Goal: Book appointment/travel/reservation

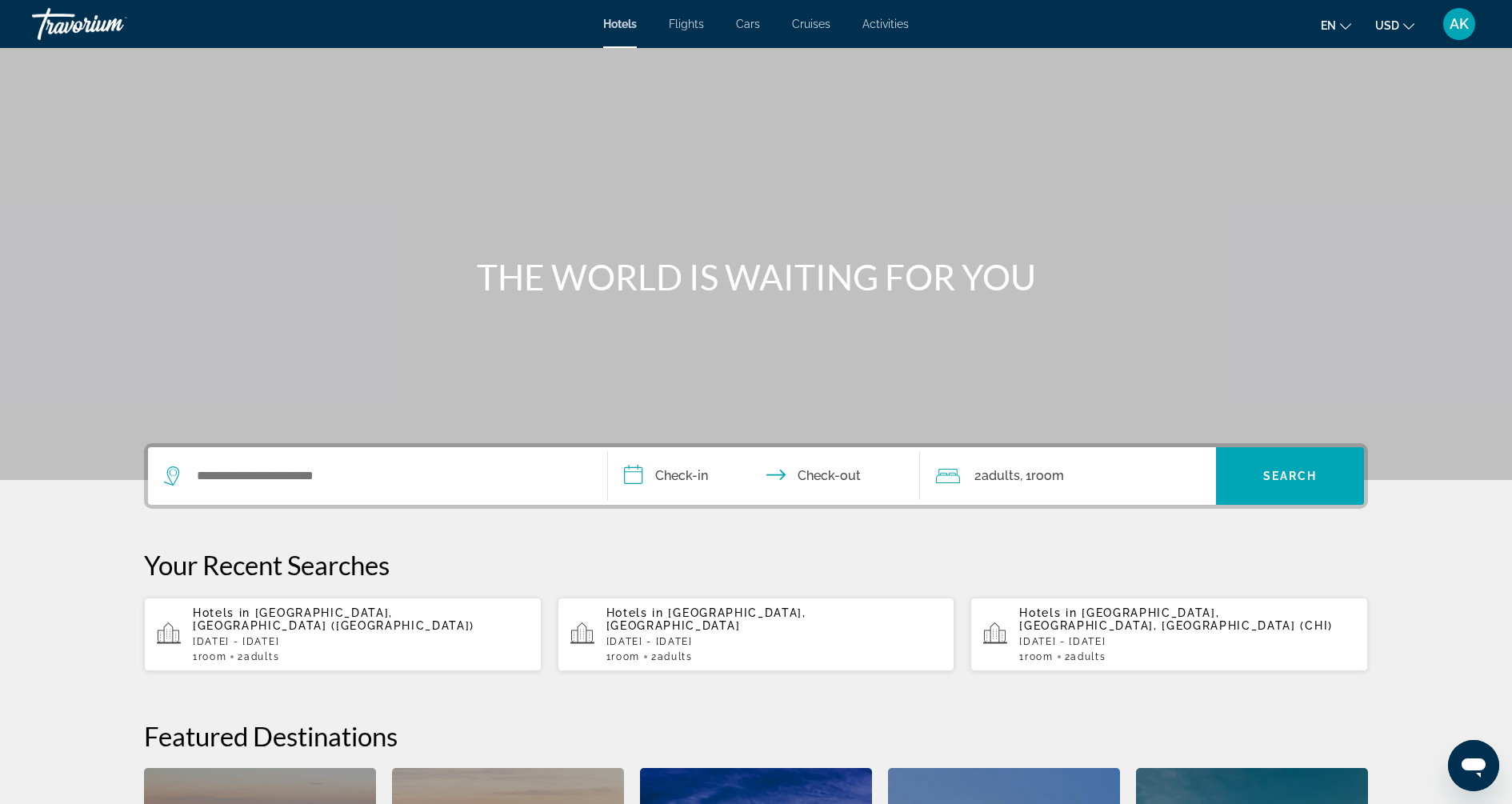
click at [699, 212] on div "Main content" at bounding box center [756, 240] width 1512 height 480
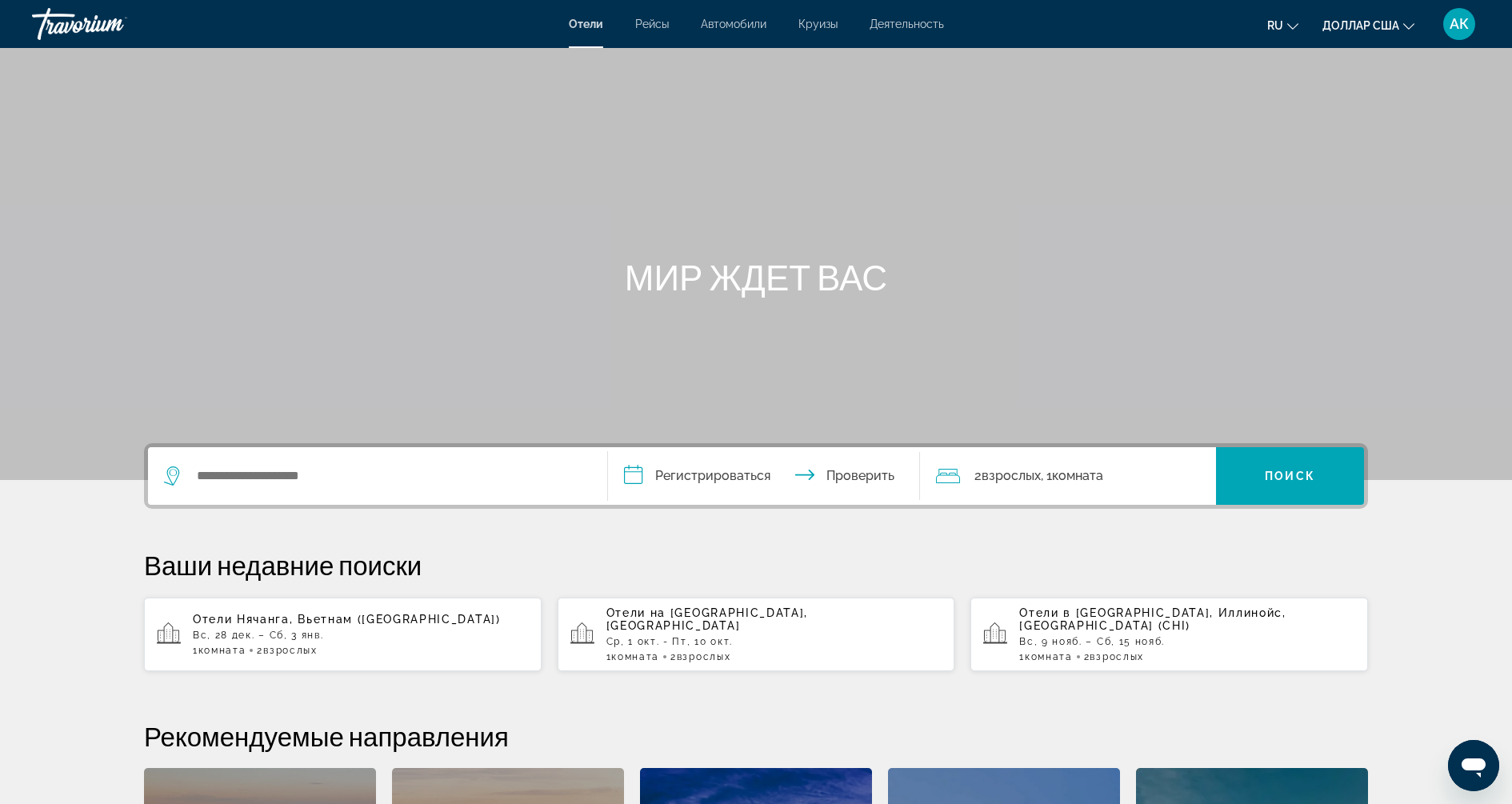
click at [1077, 206] on div "Основное содержание" at bounding box center [756, 240] width 1512 height 480
click at [371, 473] on input "Виджет поиска" at bounding box center [389, 476] width 388 height 24
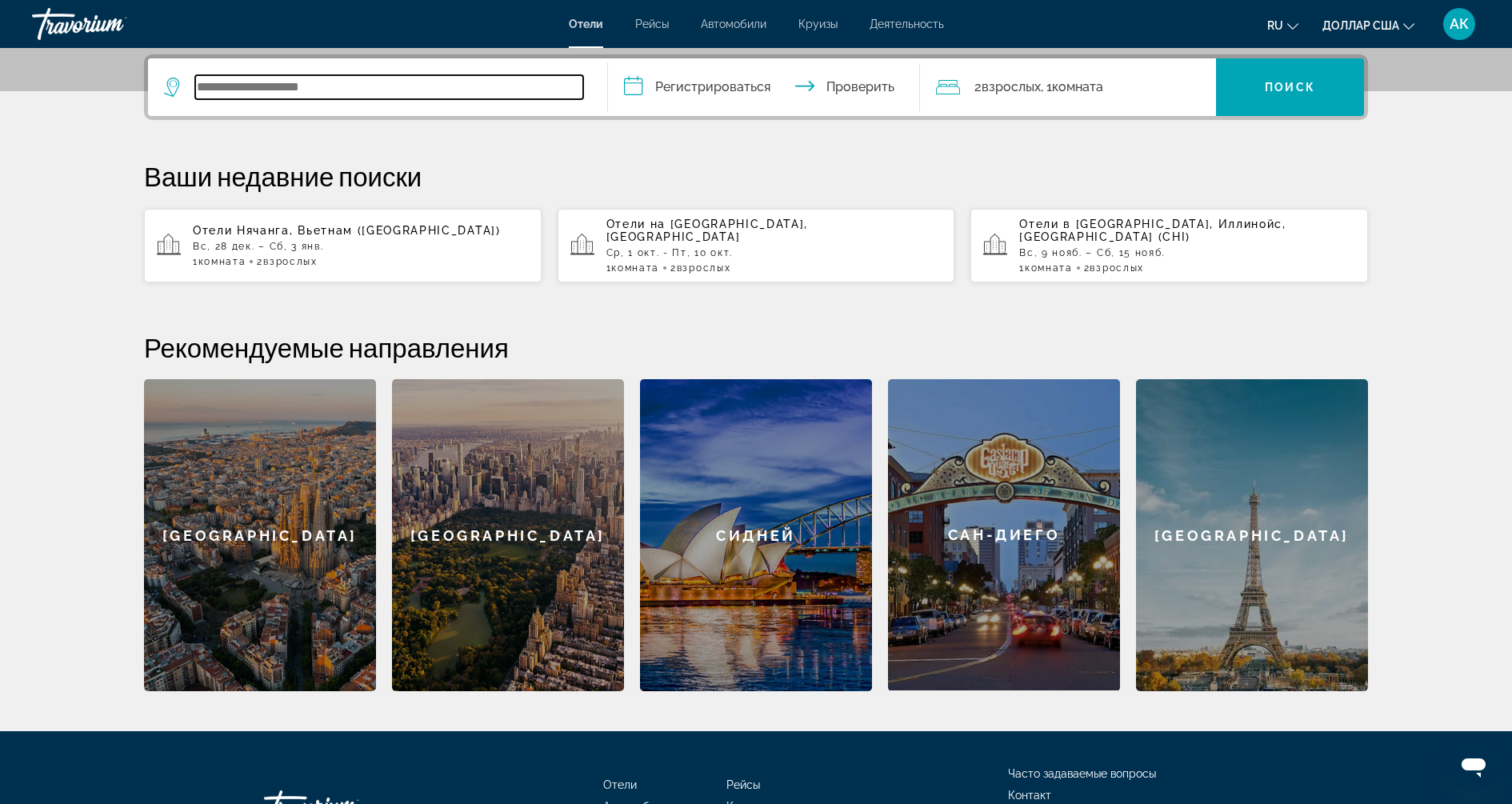
scroll to position [391, 0]
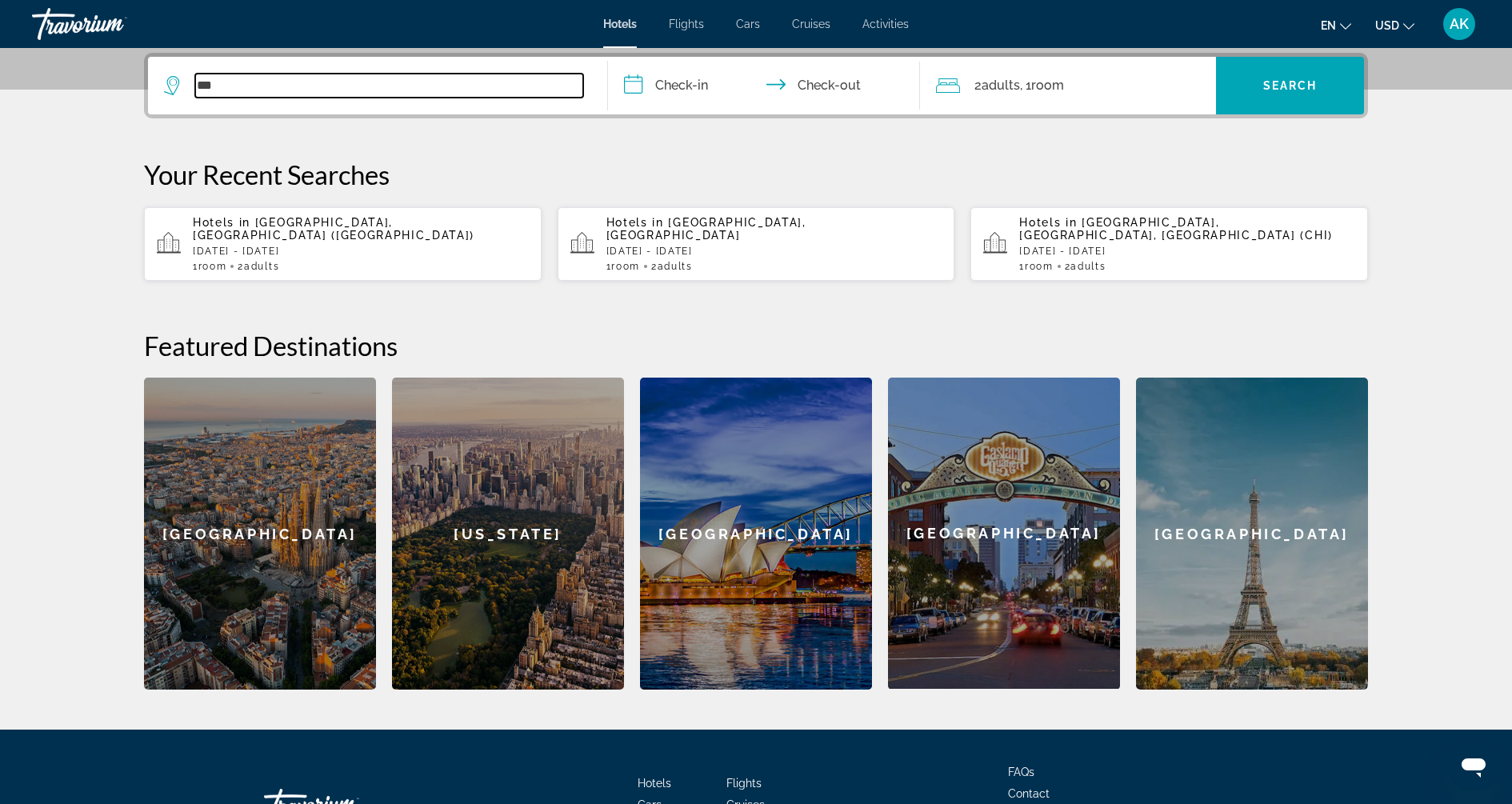
click at [366, 88] on input "***" at bounding box center [389, 85] width 388 height 24
type input "*"
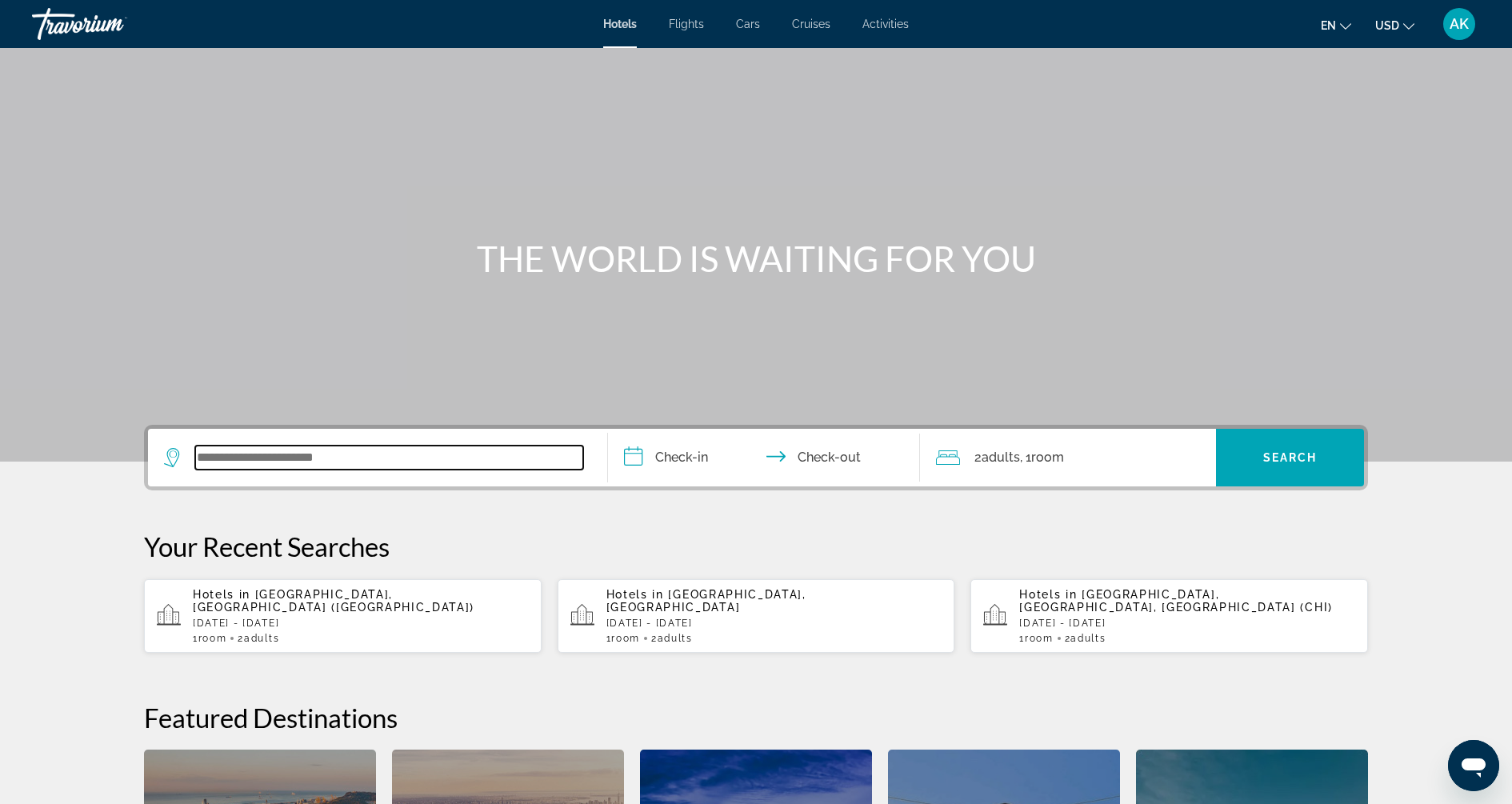
scroll to position [0, 0]
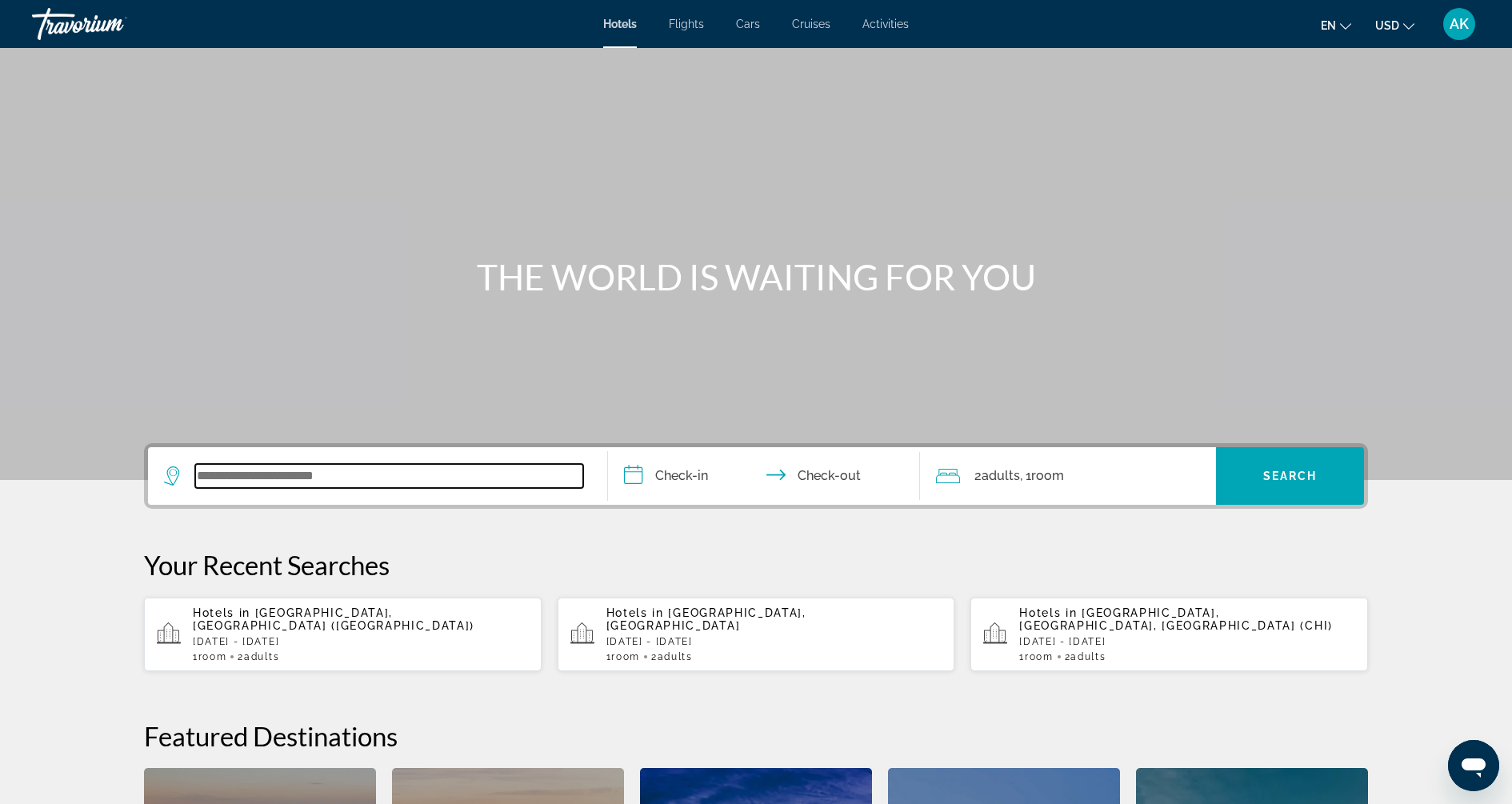
click at [378, 472] on input "Search widget" at bounding box center [389, 476] width 388 height 24
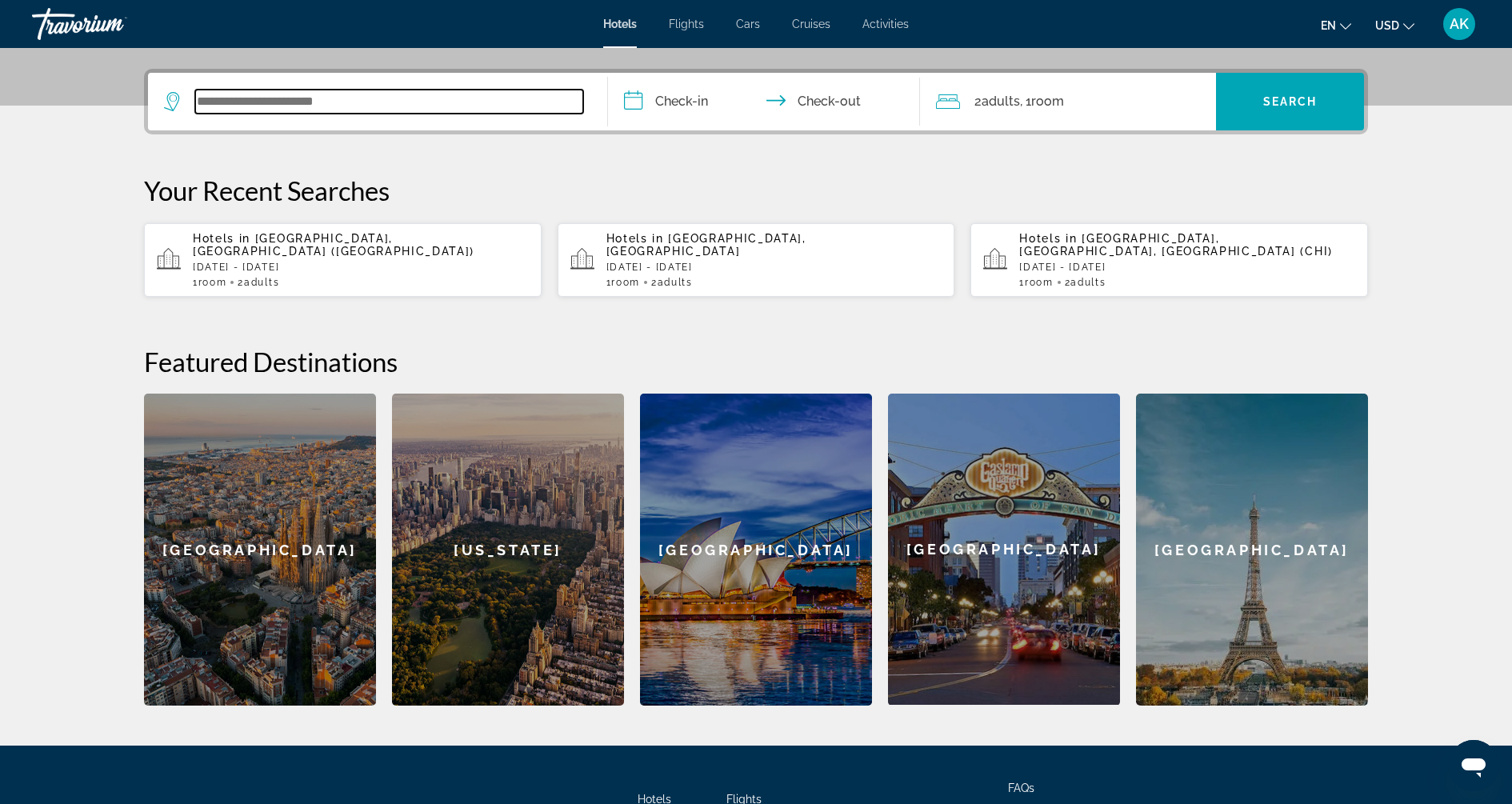
scroll to position [391, 0]
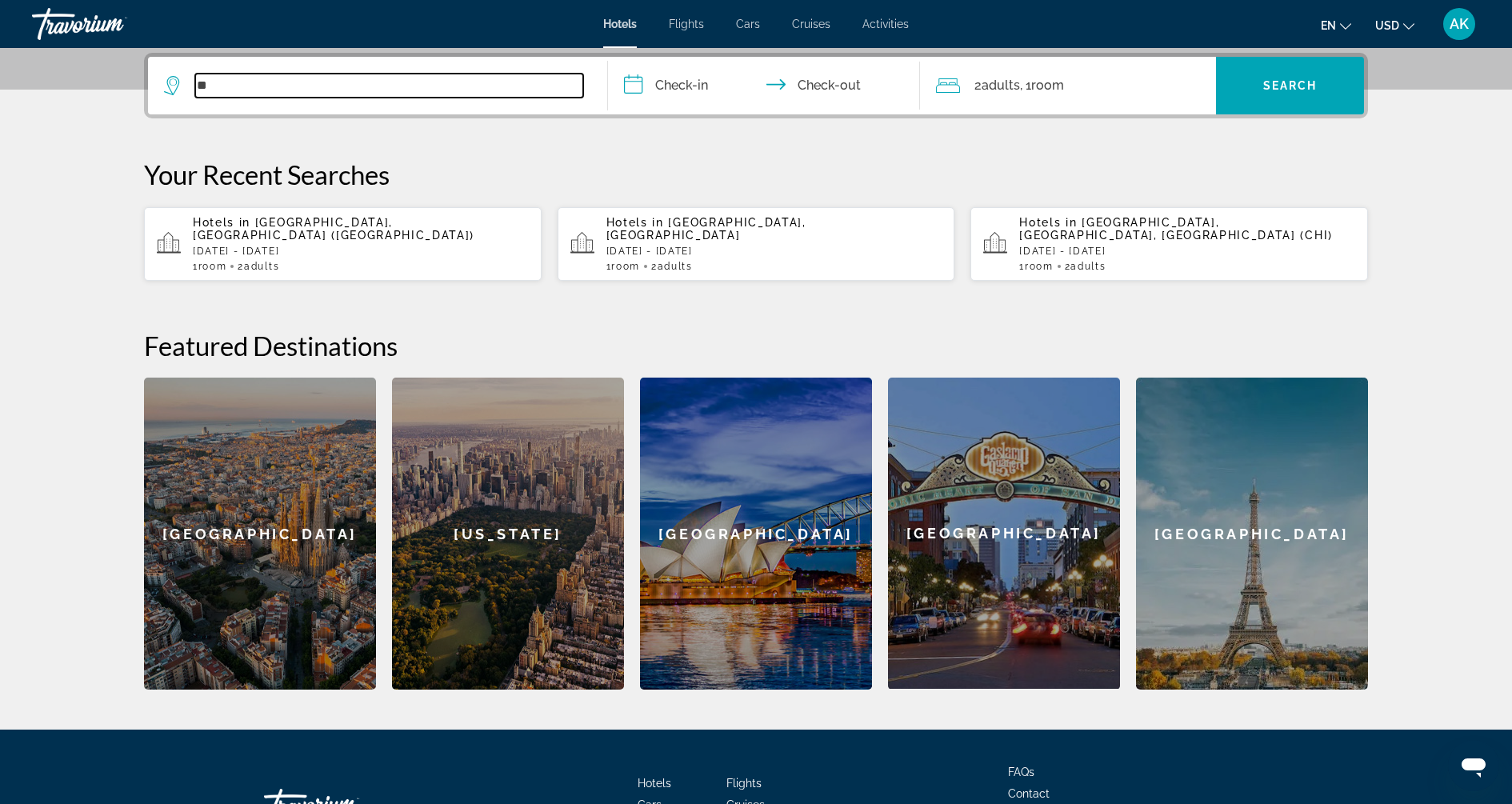
type input "*"
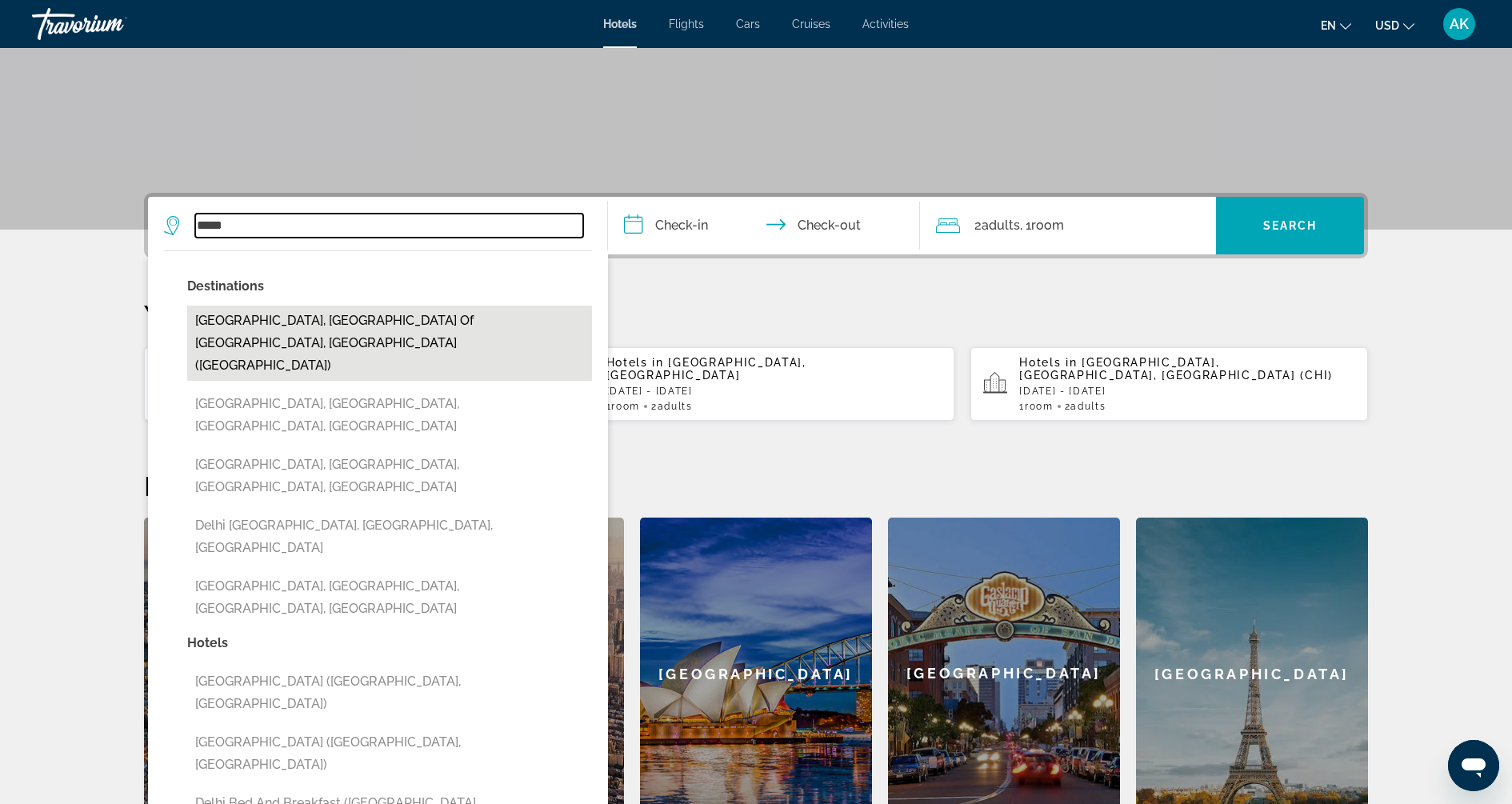
scroll to position [236, 0]
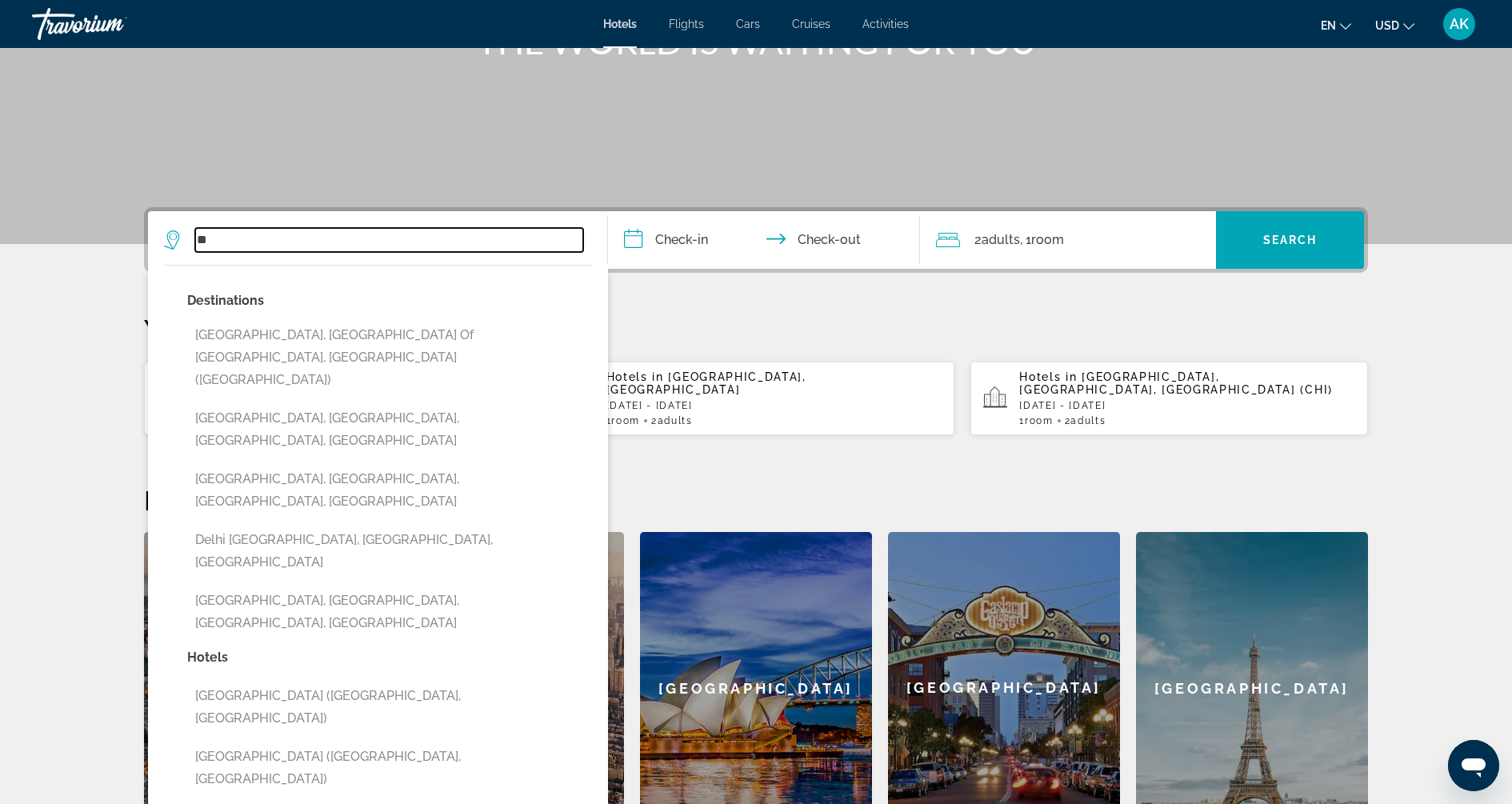
type input "*"
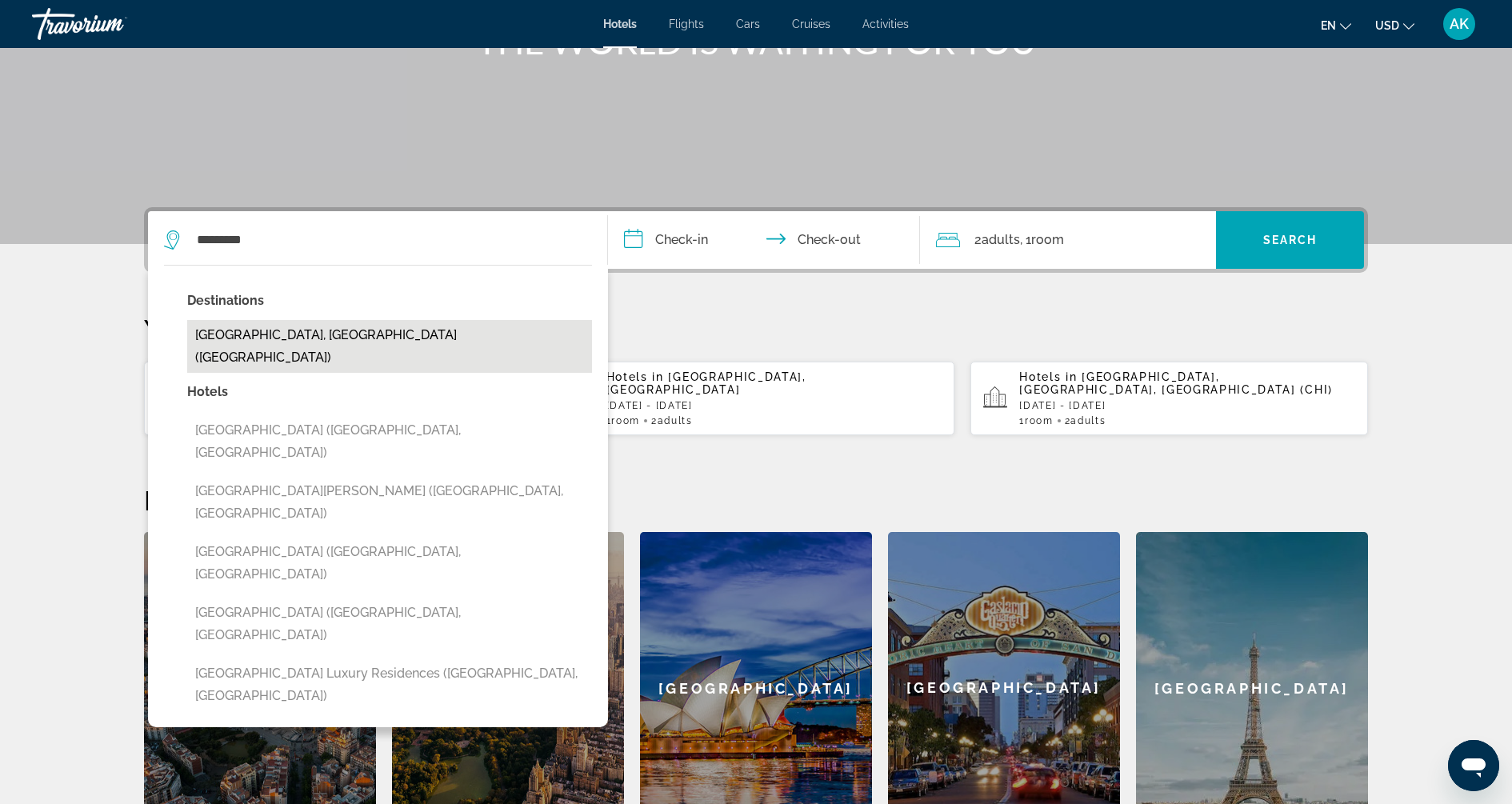
click at [386, 331] on button "[GEOGRAPHIC_DATA], [GEOGRAPHIC_DATA] ([GEOGRAPHIC_DATA])" at bounding box center [389, 346] width 405 height 53
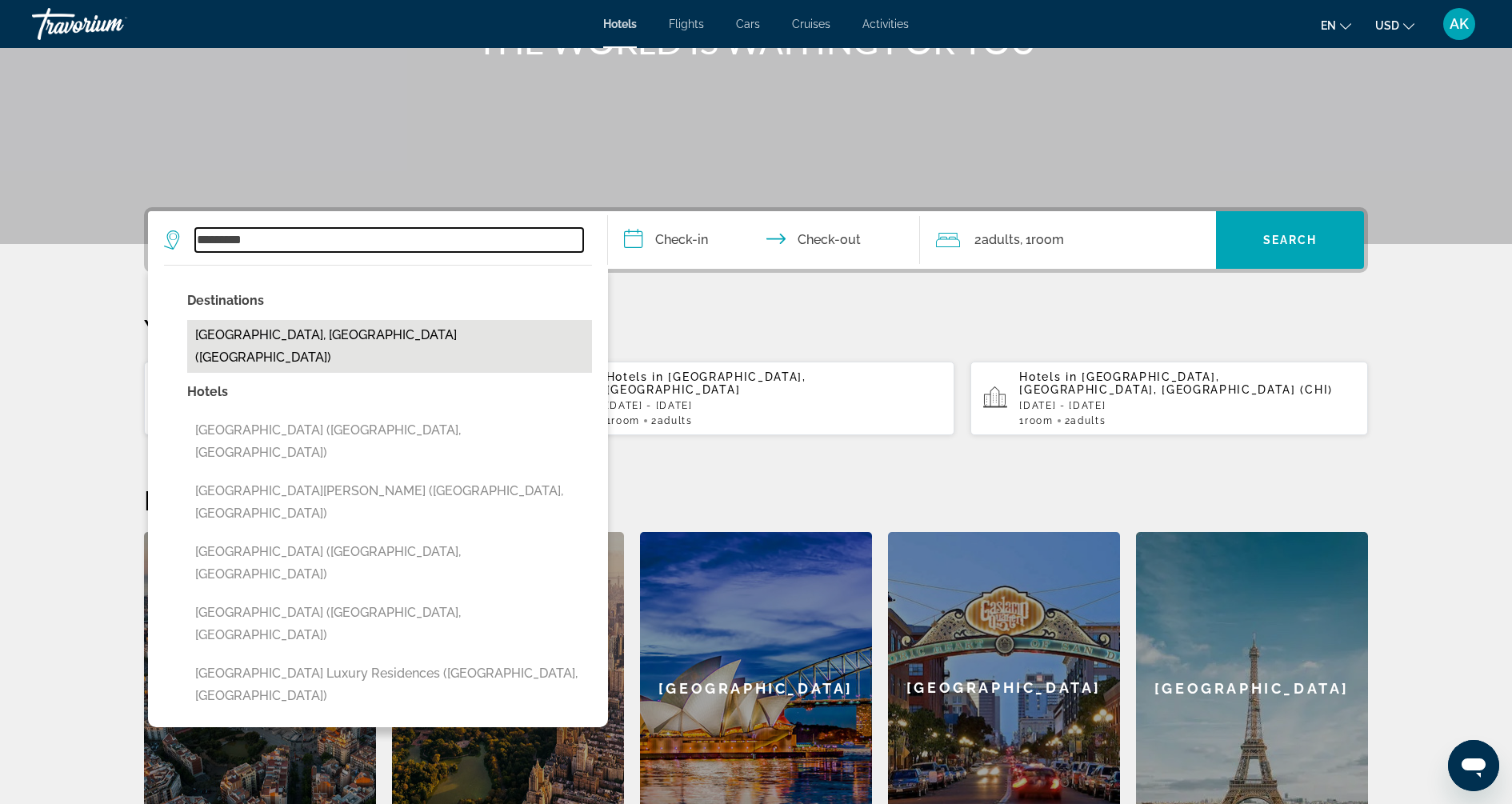
type input "**********"
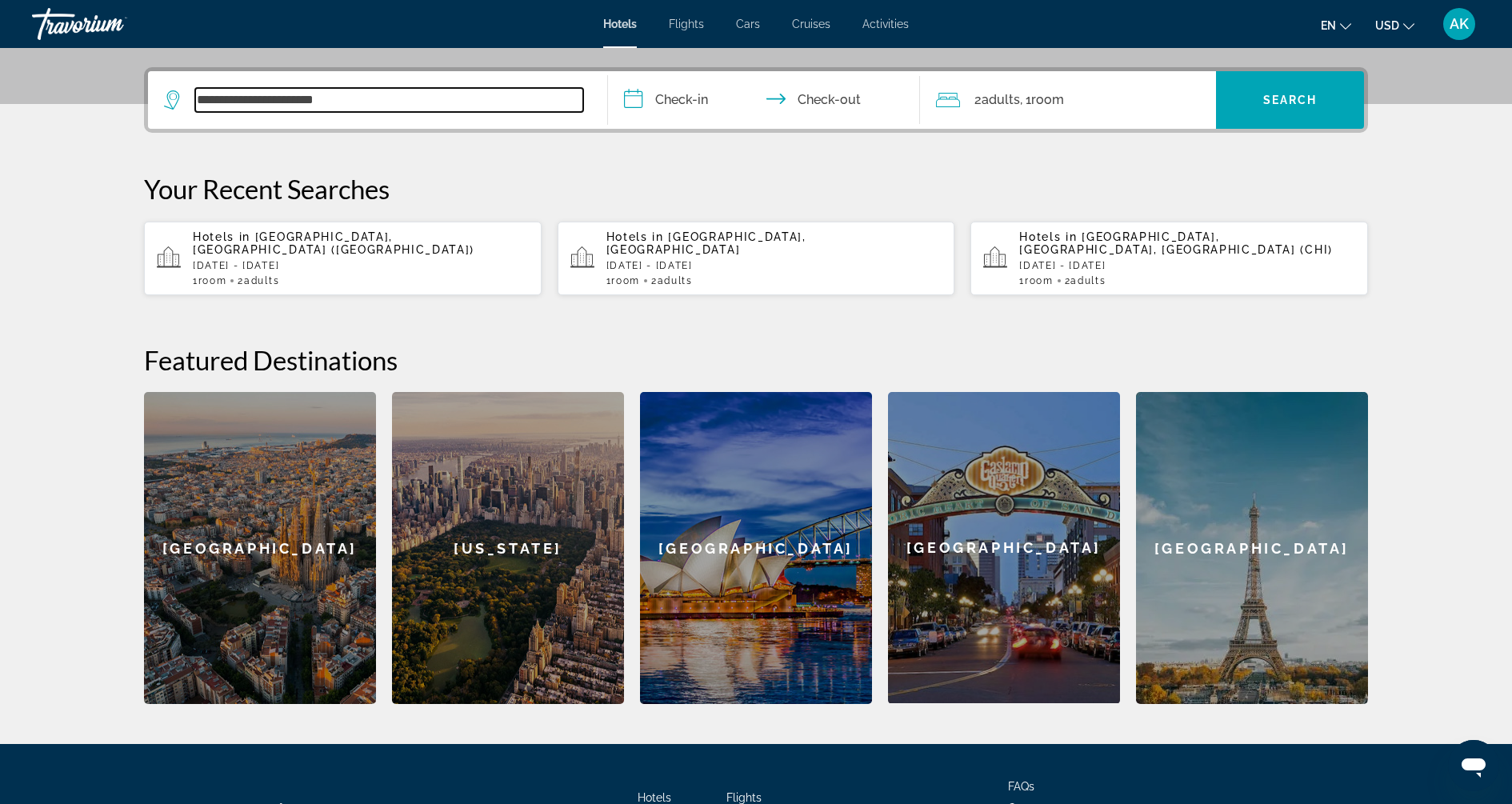
scroll to position [391, 0]
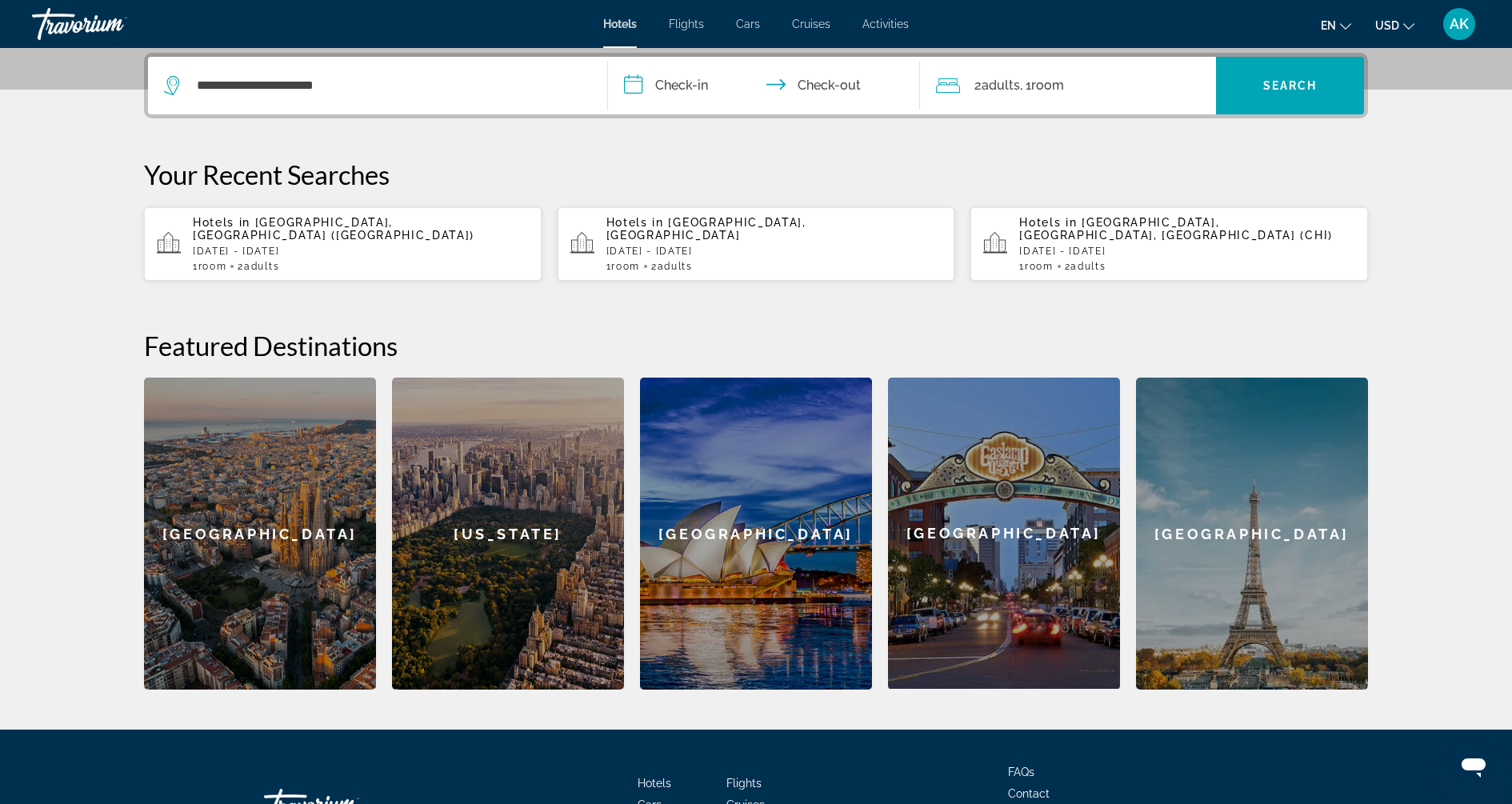
click at [697, 72] on input "**********" at bounding box center [767, 89] width 318 height 63
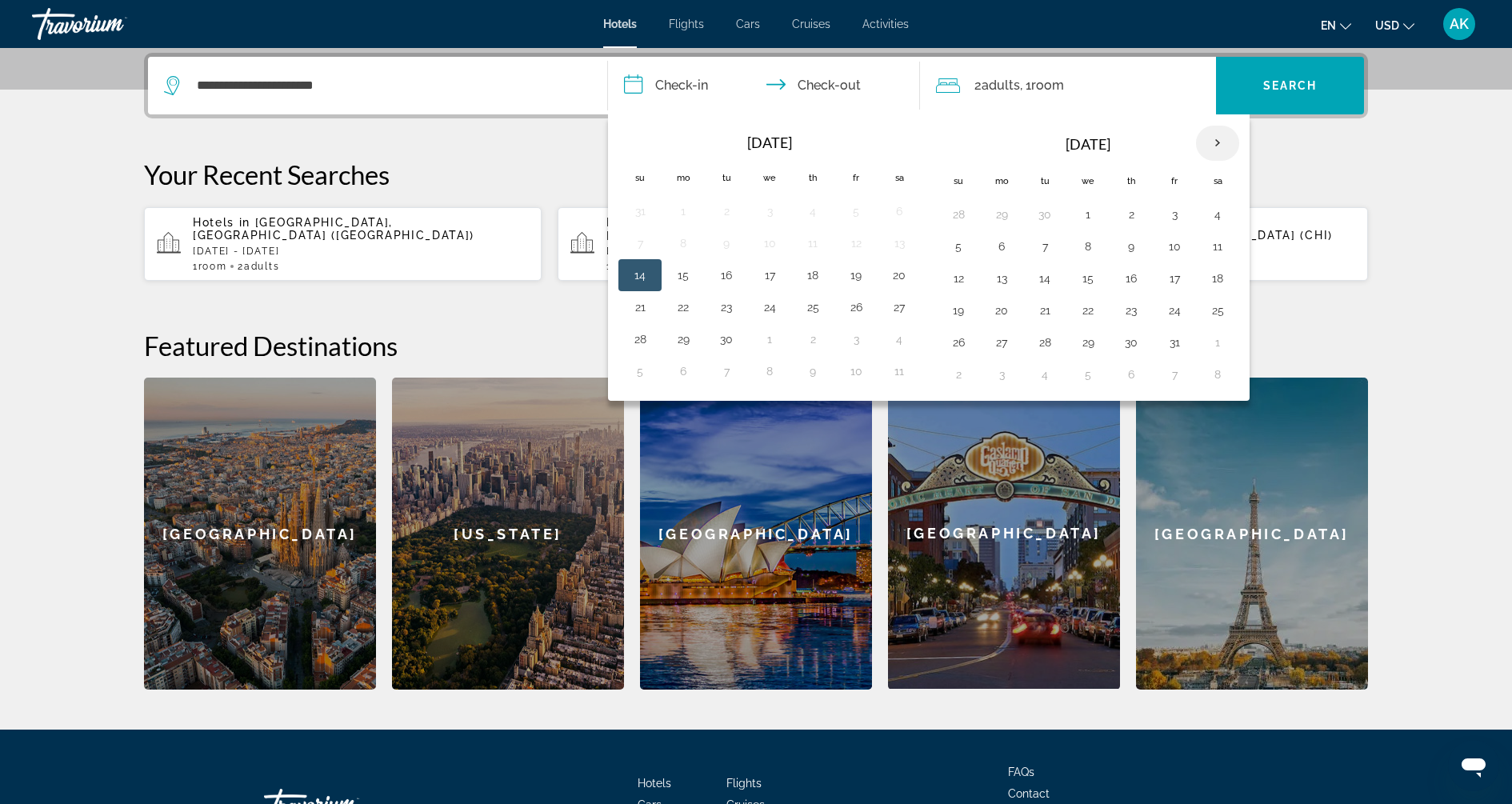
click at [1206, 141] on th "Next month" at bounding box center [1218, 142] width 43 height 35
click at [947, 332] on button "23" at bounding box center [959, 342] width 26 height 22
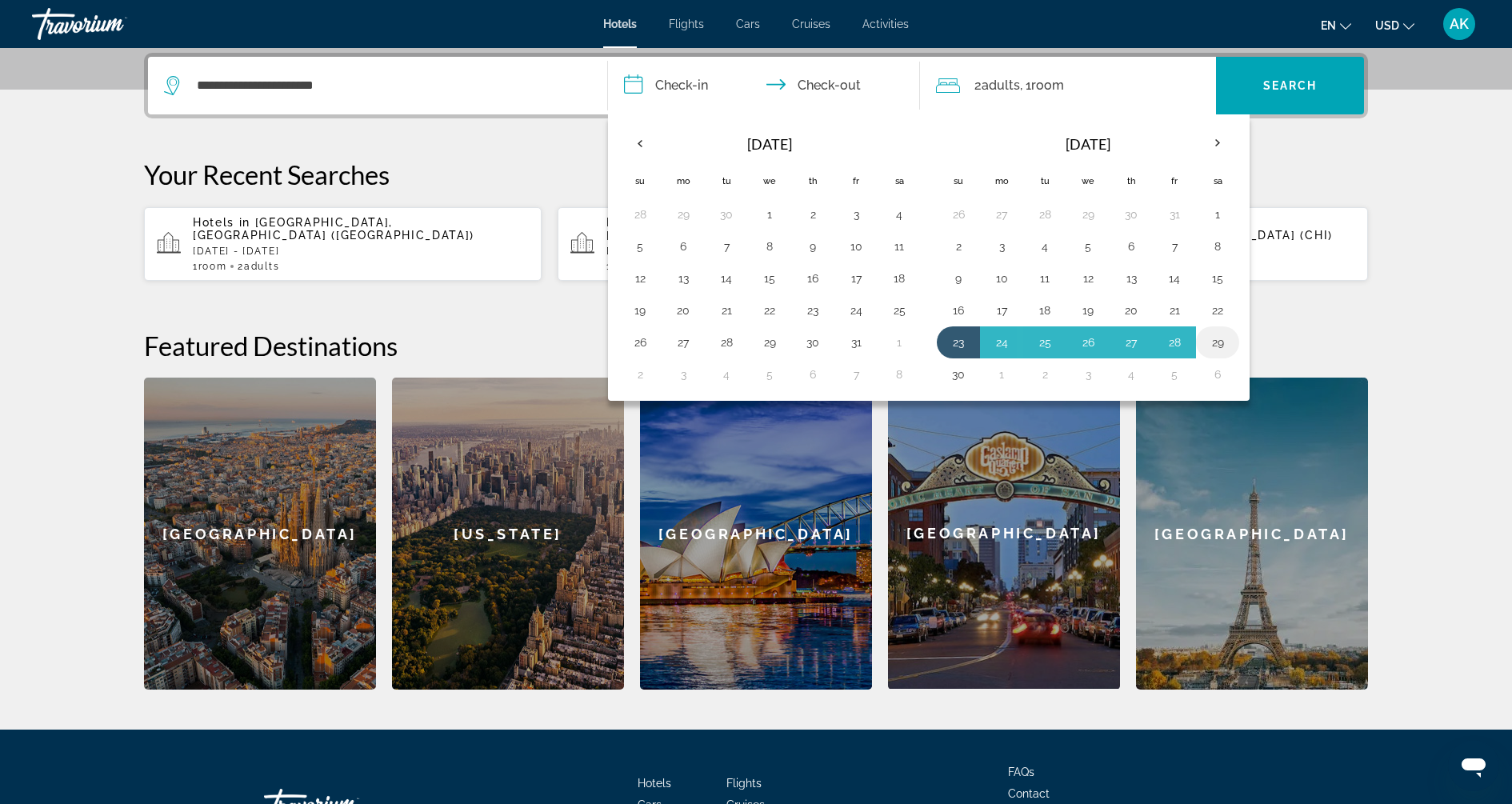
click at [1217, 336] on button "29" at bounding box center [1218, 342] width 26 height 22
type input "**********"
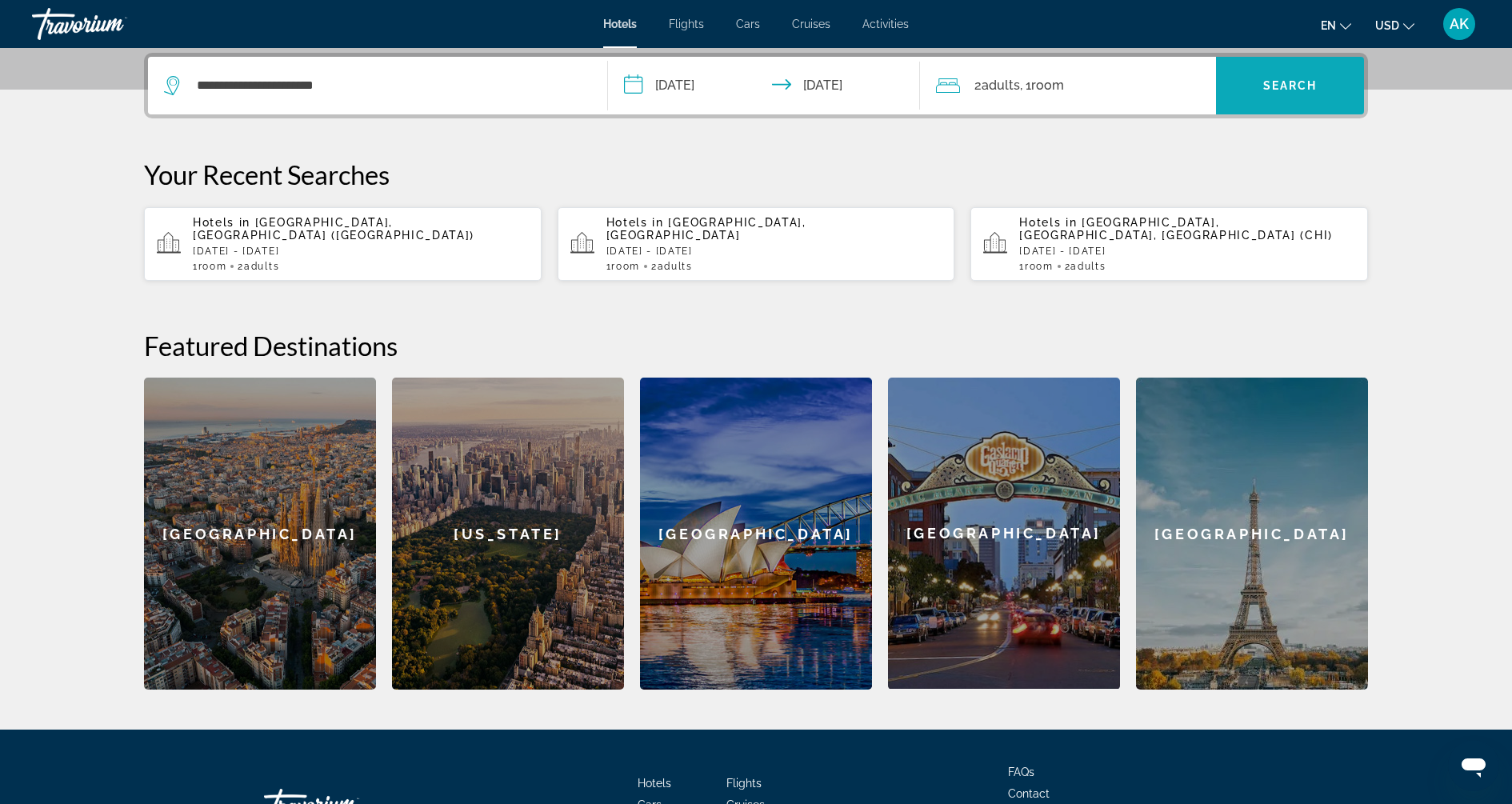
click at [1318, 94] on span "Search widget" at bounding box center [1290, 85] width 148 height 38
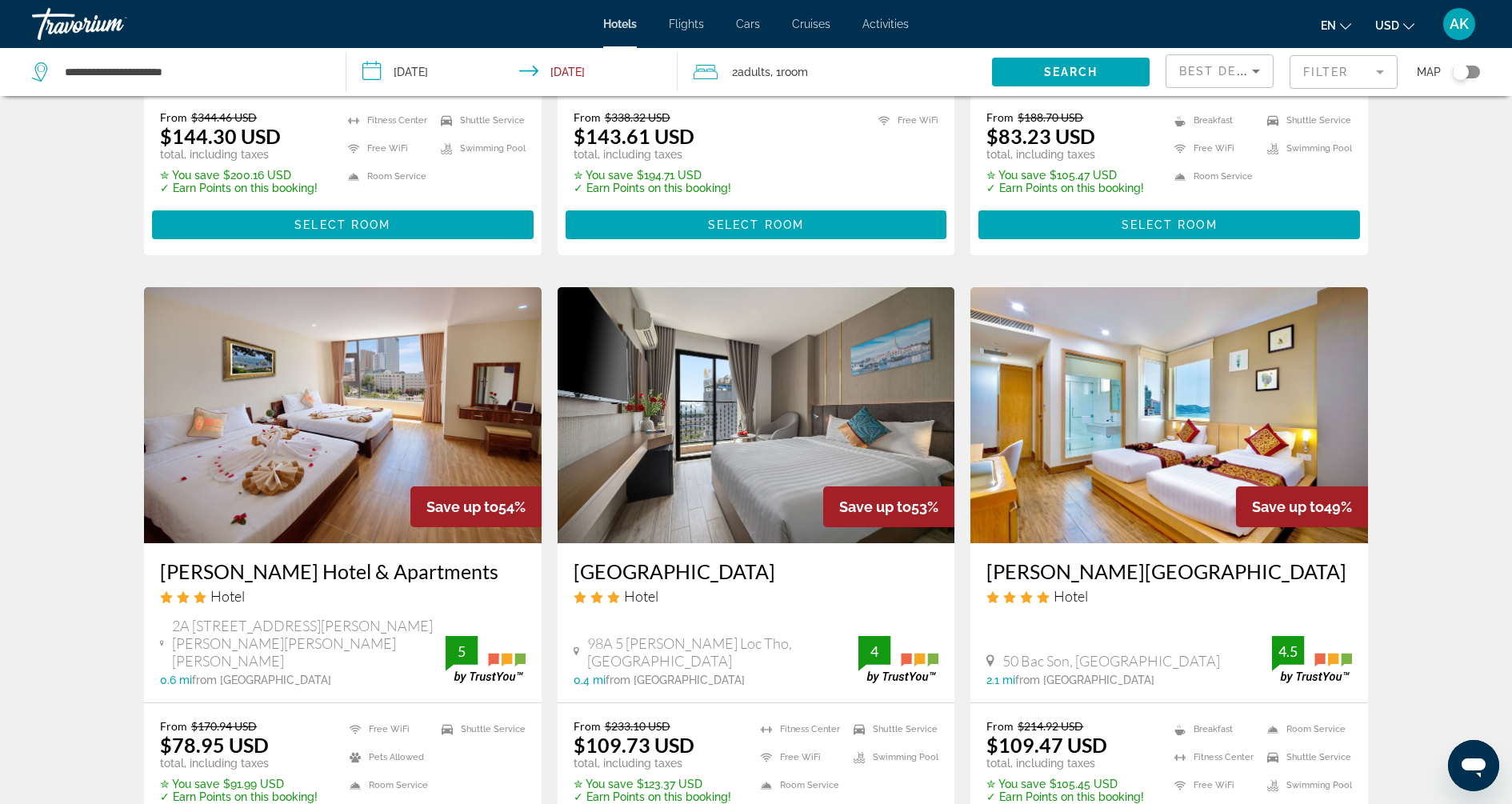
scroll to position [1816, 0]
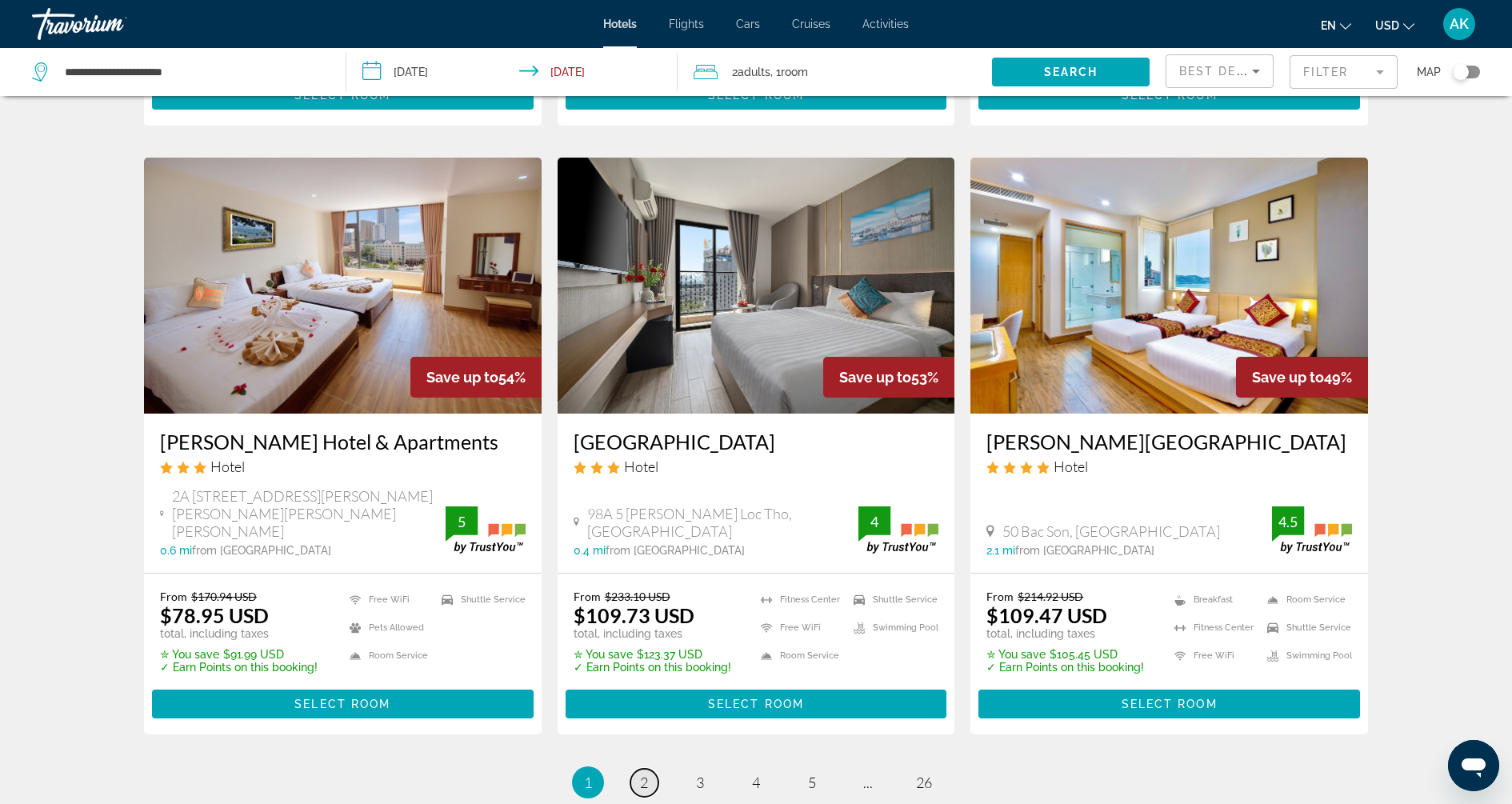
click at [642, 774] on span "2" at bounding box center [644, 783] width 8 height 18
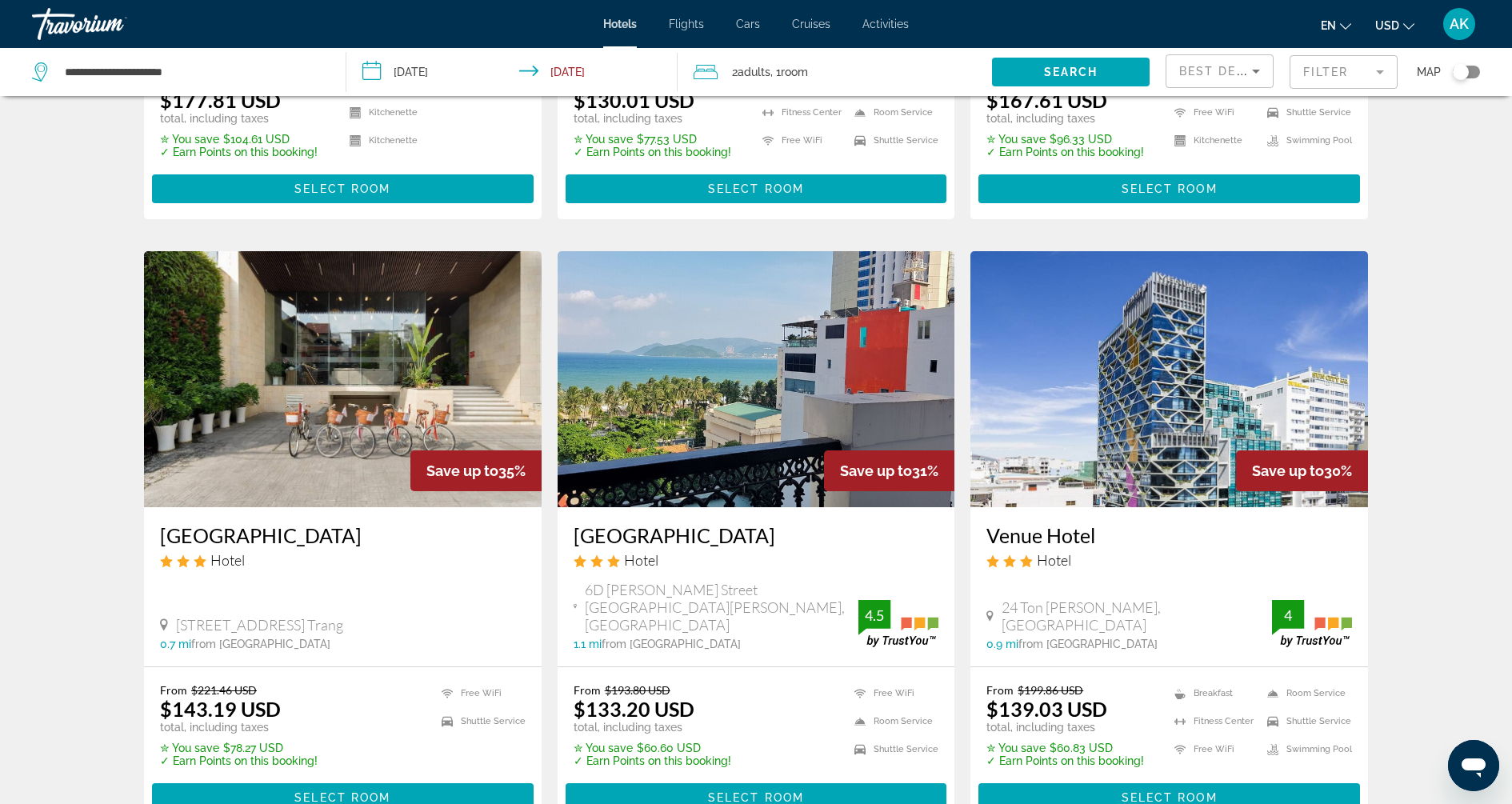
scroll to position [1714, 0]
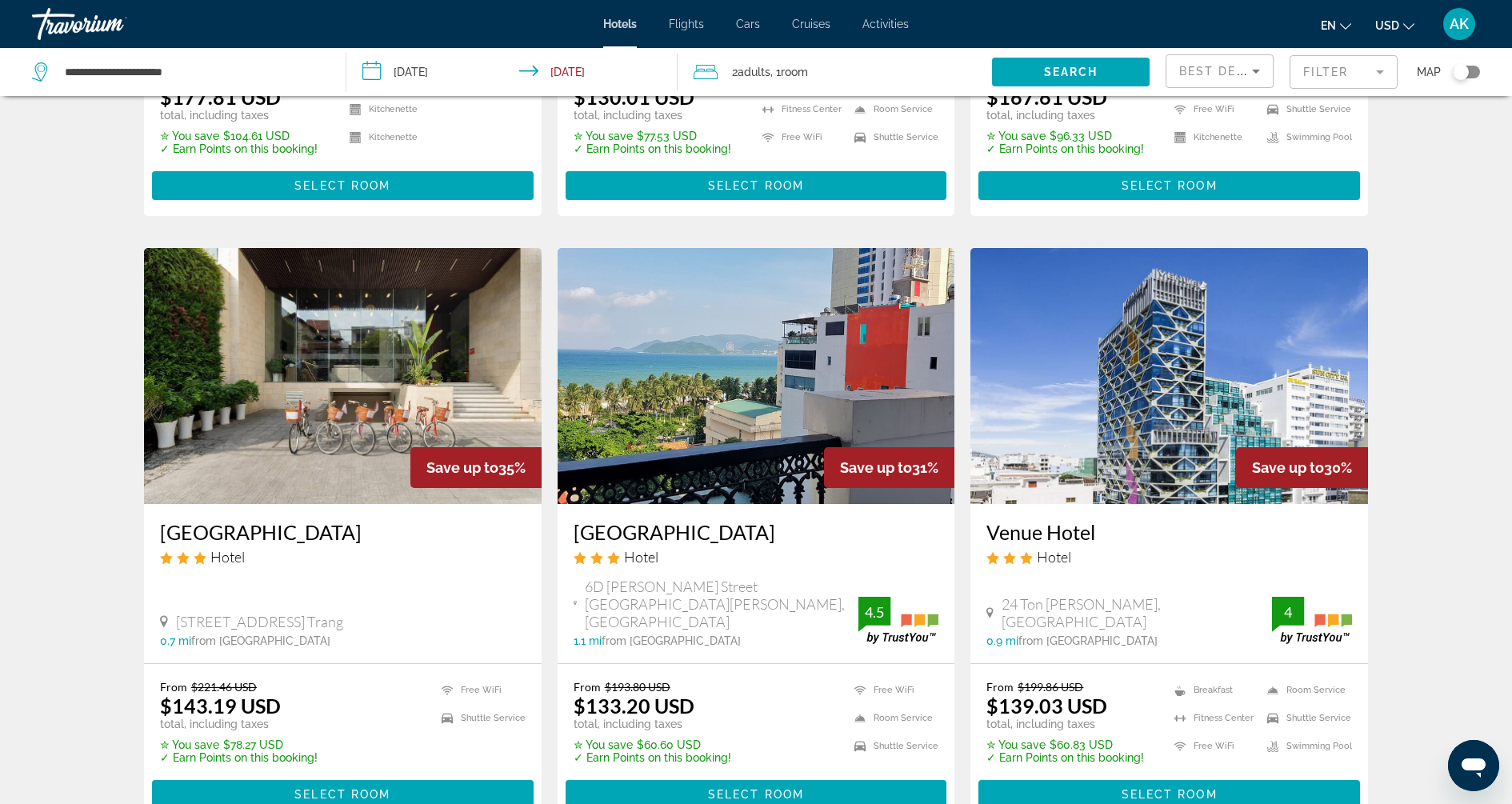
click at [753, 24] on span "Cars" at bounding box center [748, 24] width 24 height 13
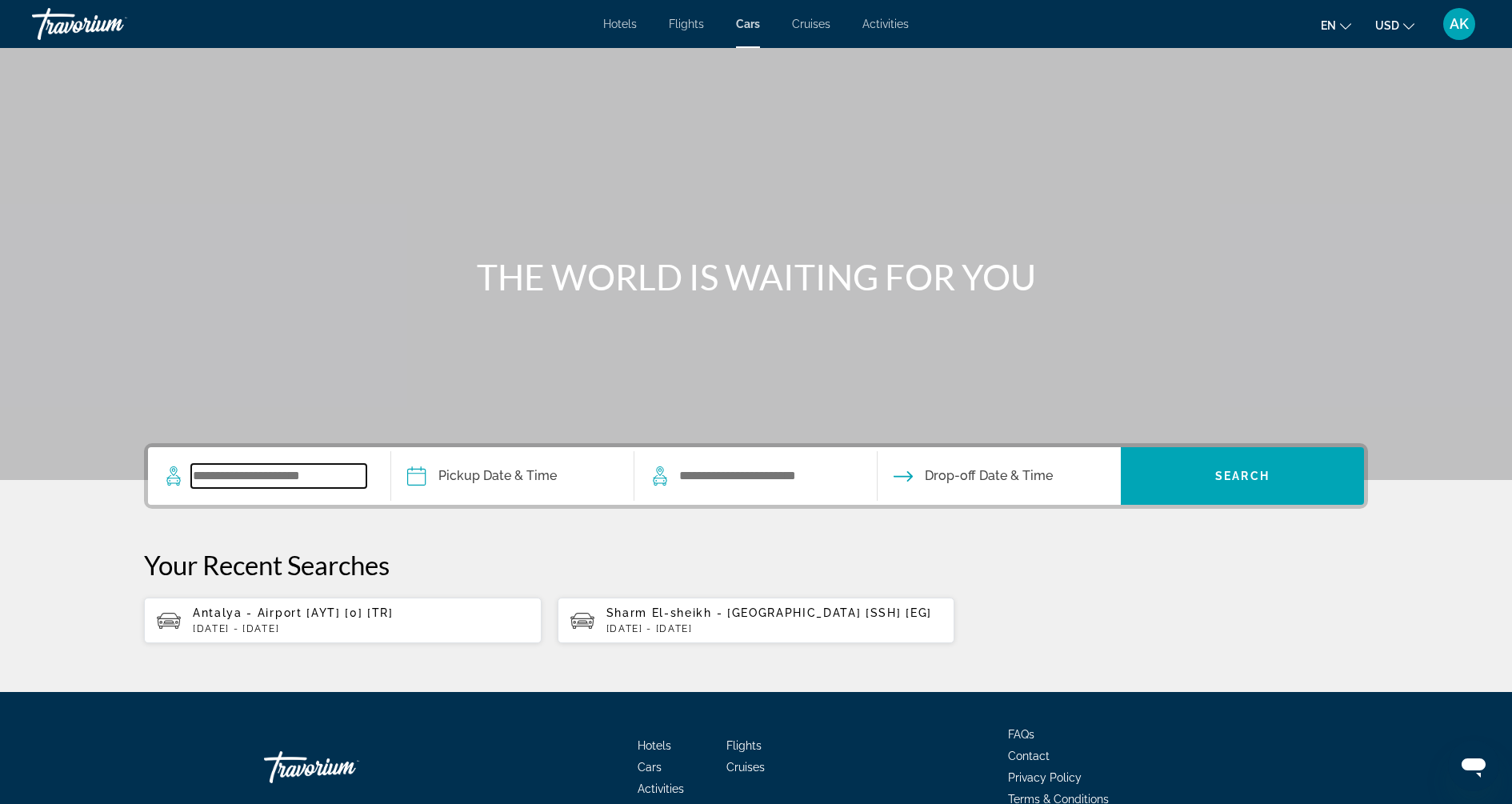
click at [331, 465] on input "Search widget" at bounding box center [279, 476] width 175 height 24
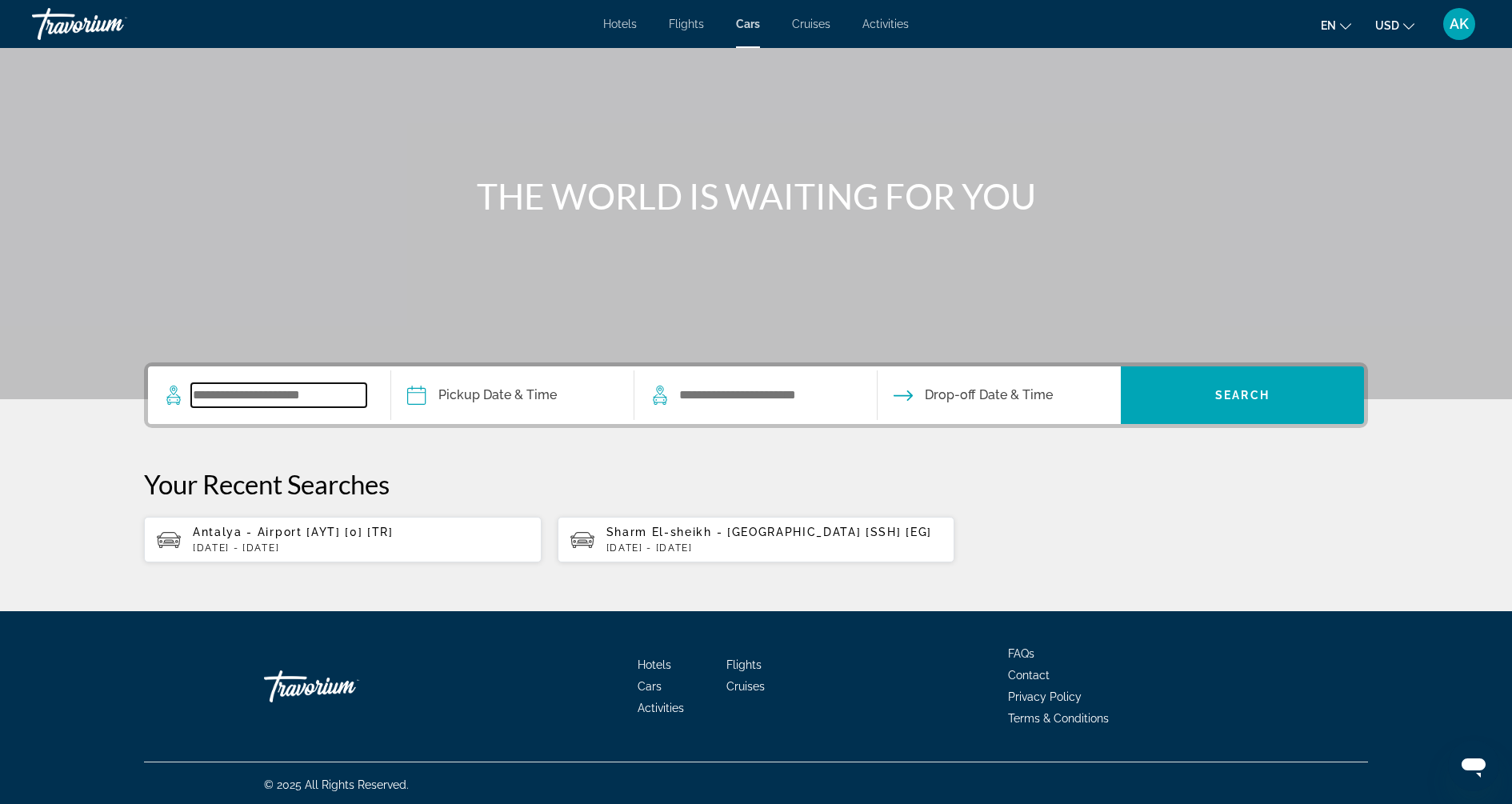
scroll to position [82, 0]
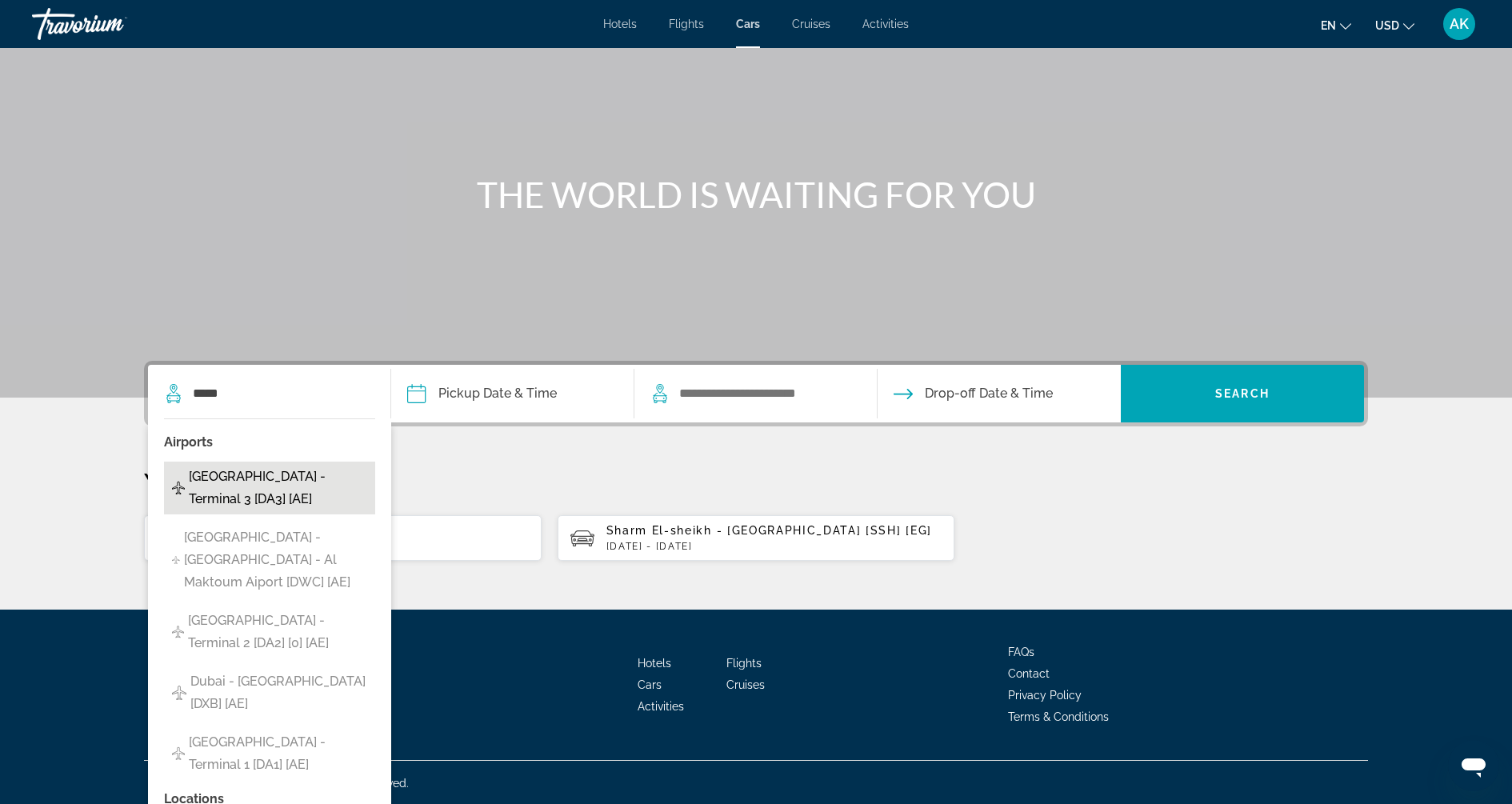
click at [244, 501] on span "Dubai - Intl Airport - Terminal 3 [DA3] [AE]" at bounding box center [278, 488] width 179 height 45
type input "**********"
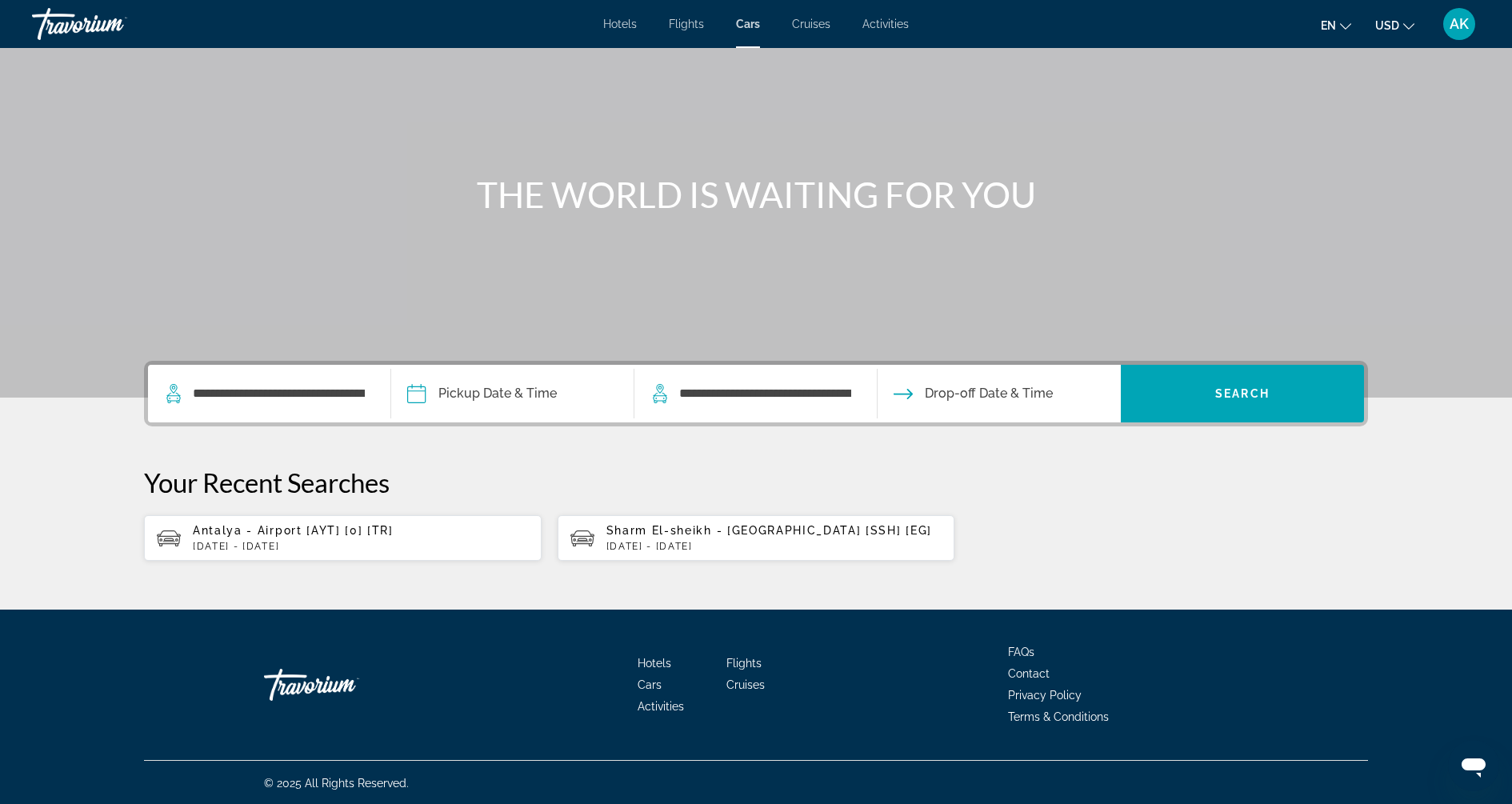
click at [521, 379] on input "Pickup date" at bounding box center [511, 396] width 249 height 63
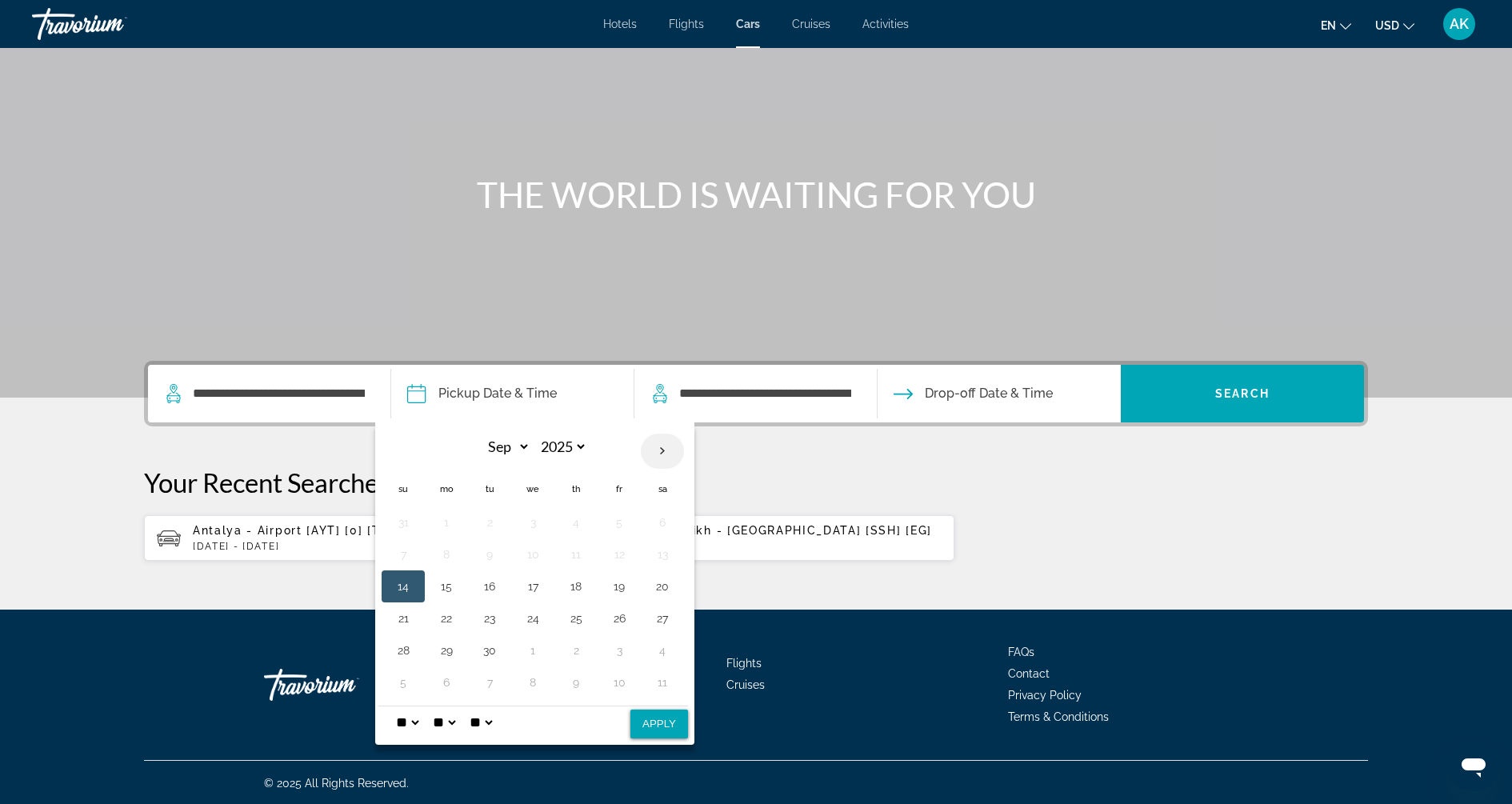
click at [661, 453] on th "Next month" at bounding box center [663, 451] width 43 height 35
select select "*"
click at [400, 607] on button "19" at bounding box center [403, 618] width 26 height 22
click at [660, 710] on button "Apply" at bounding box center [659, 724] width 57 height 29
type input "**********"
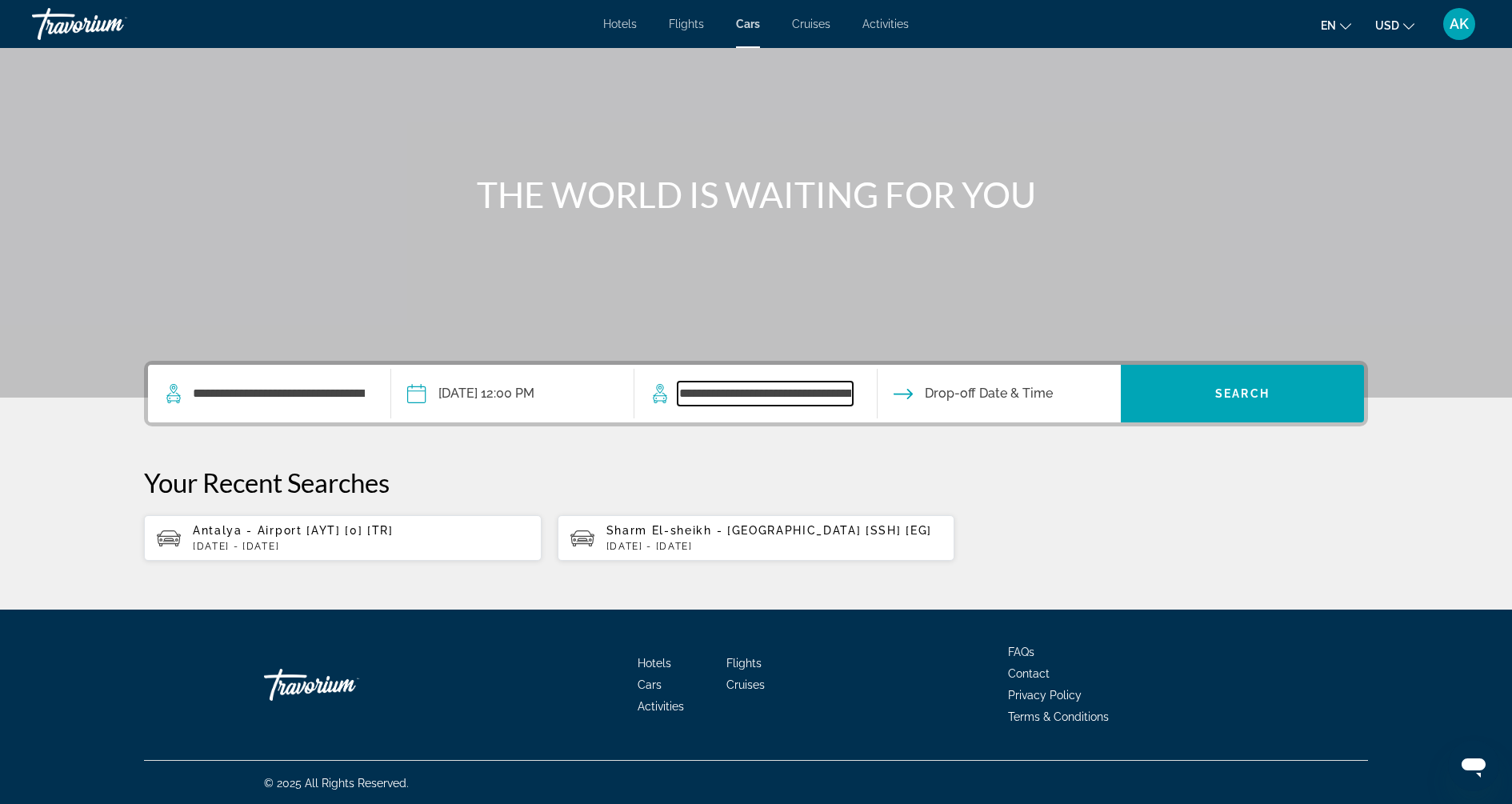
click at [703, 390] on input "**********" at bounding box center [765, 394] width 175 height 24
click at [997, 396] on input "Drop-off date" at bounding box center [998, 396] width 249 height 63
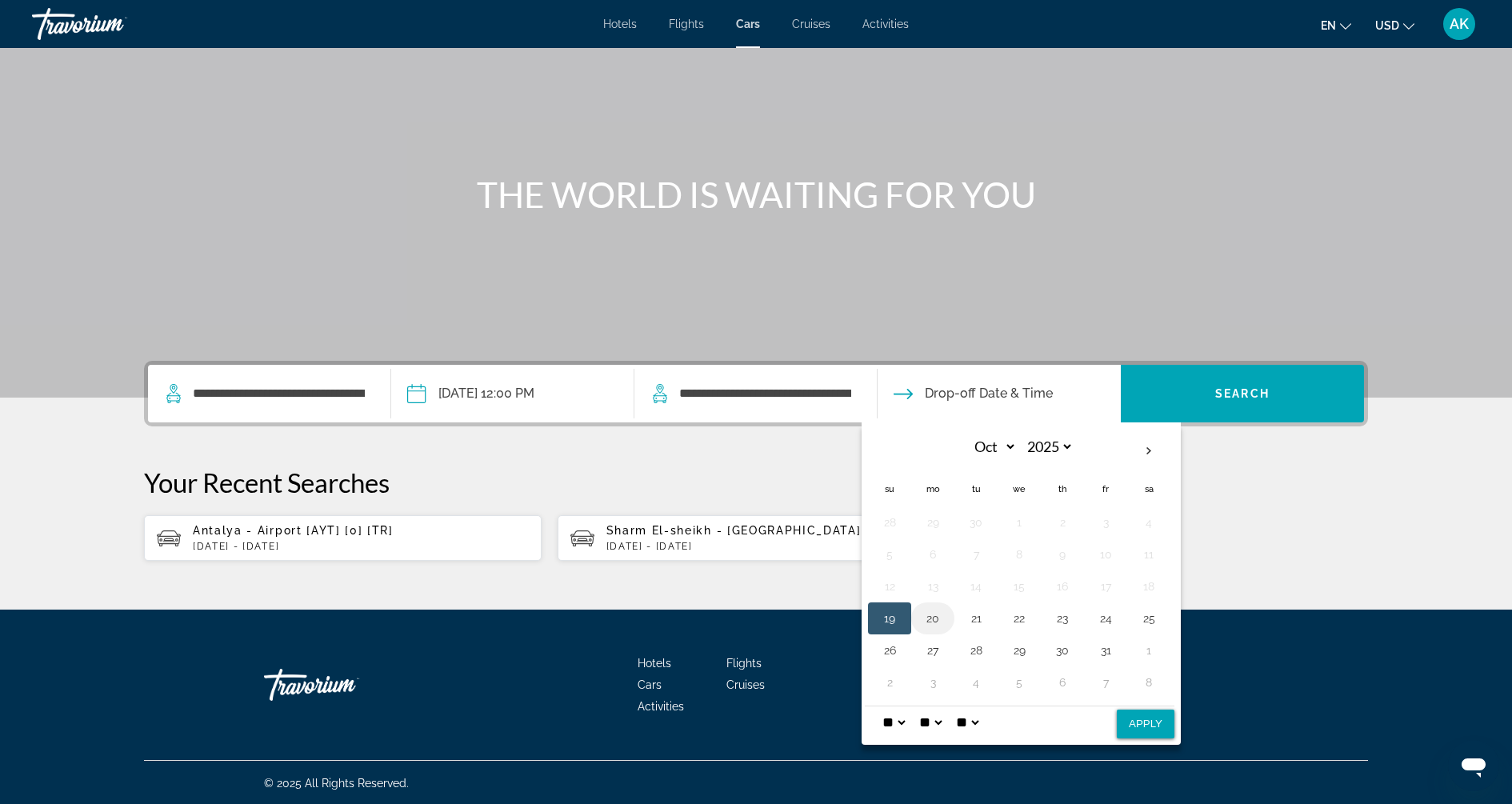
click at [937, 614] on button "20" at bounding box center [933, 618] width 26 height 22
click at [1137, 727] on button "Apply" at bounding box center [1145, 724] width 57 height 29
type input "**********"
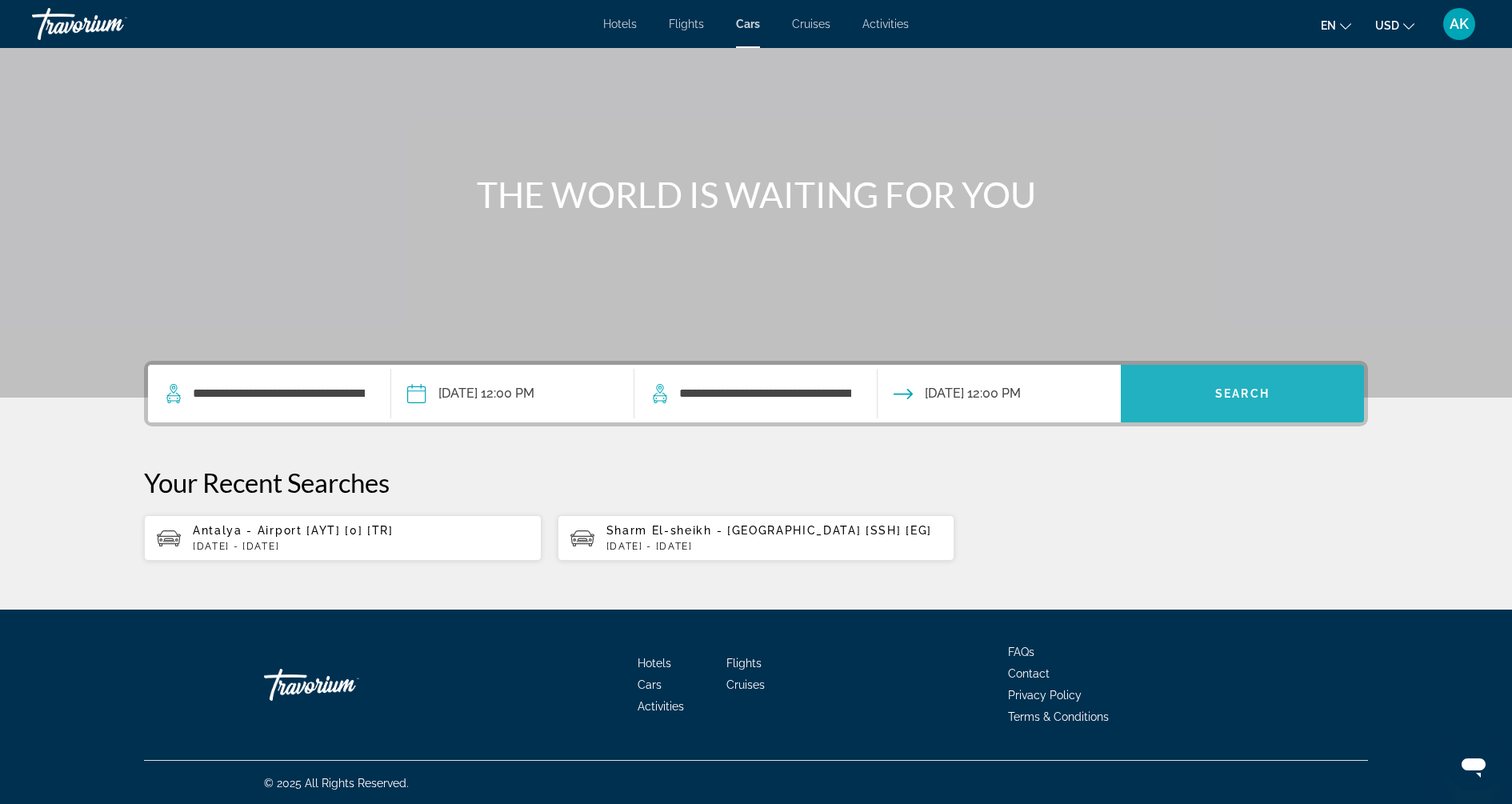
click at [1222, 397] on span "Search" at bounding box center [1242, 394] width 55 height 13
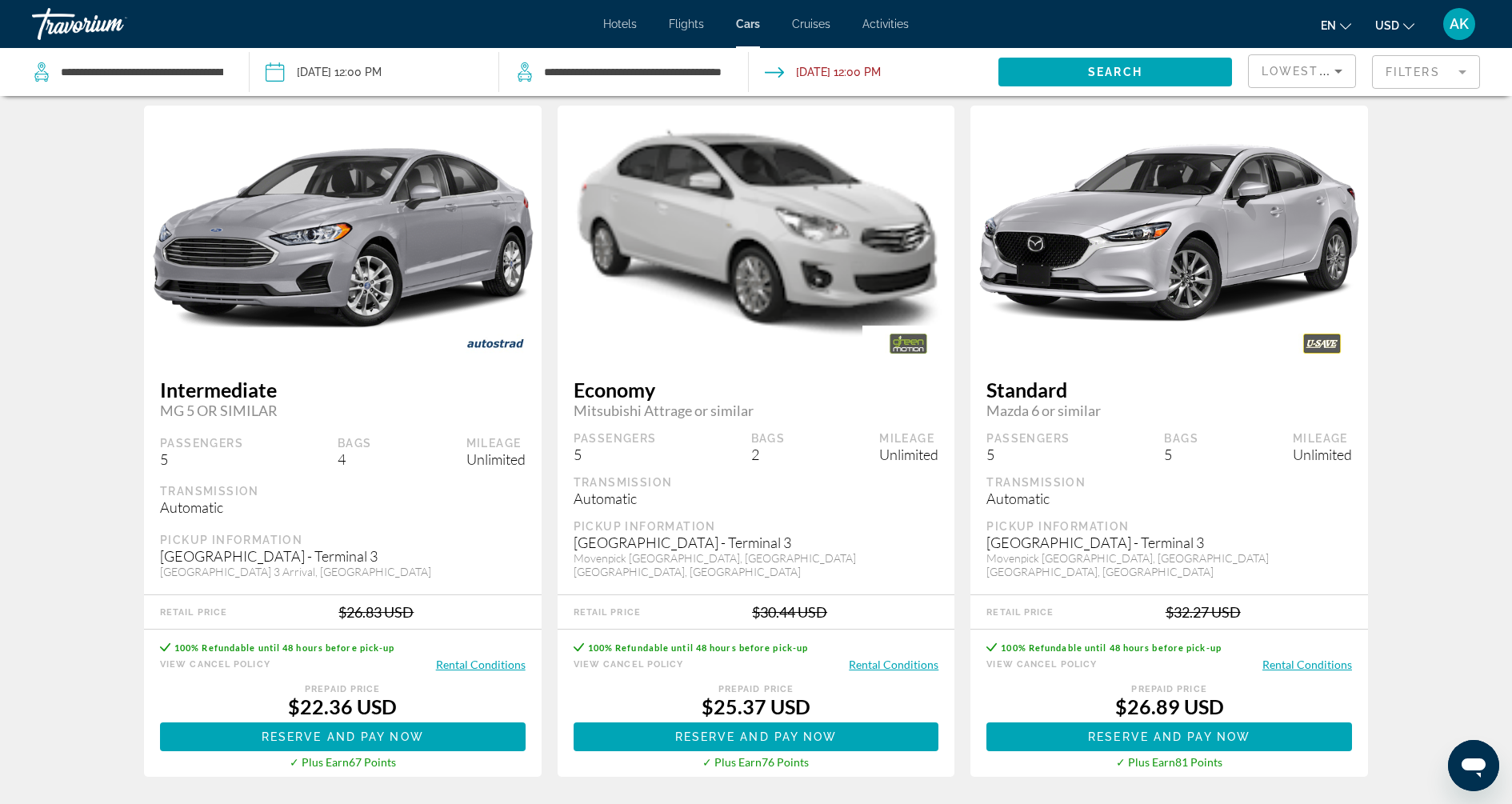
scroll to position [1454, 0]
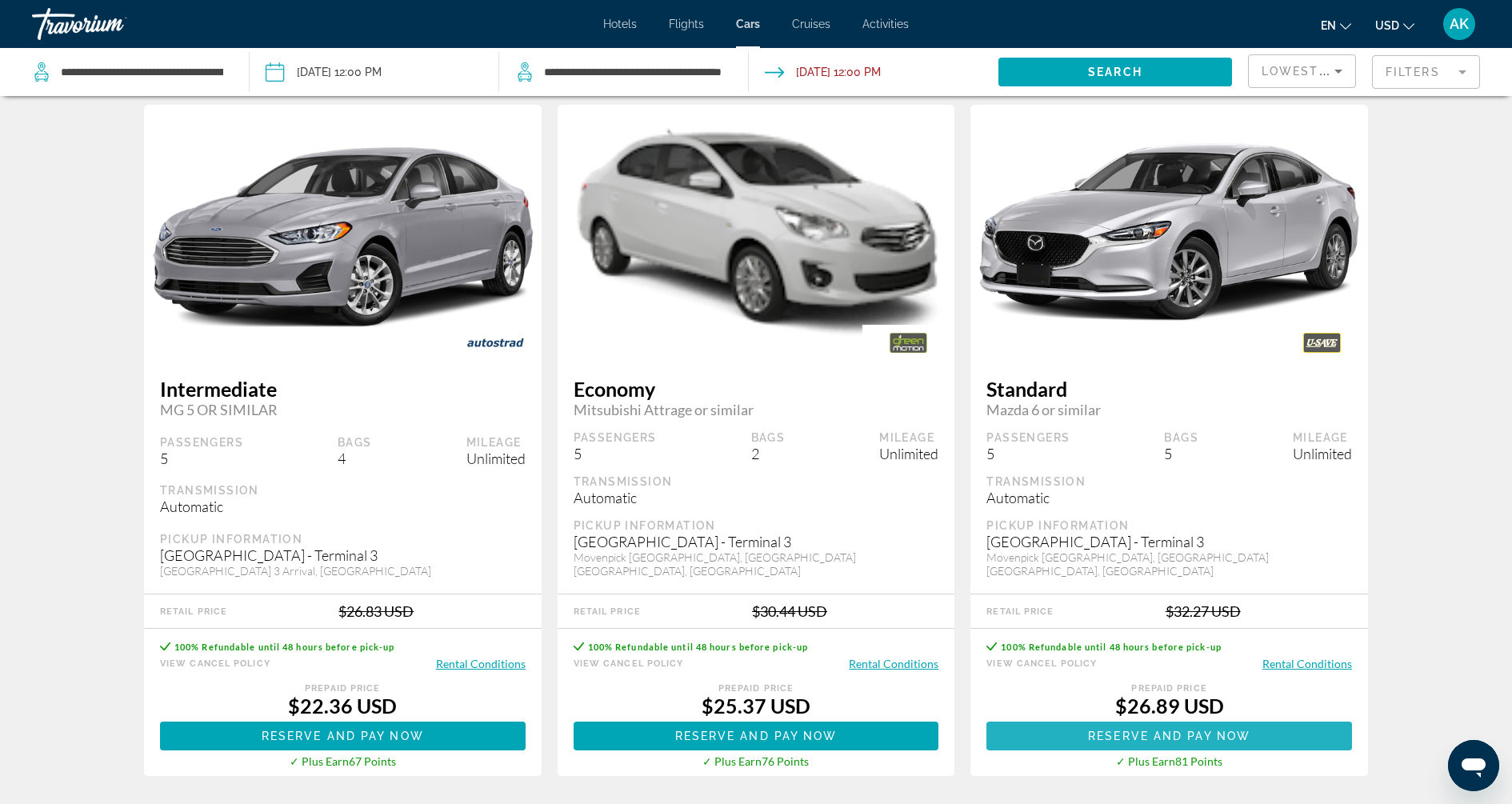
click at [1231, 730] on span "Reserve and pay now" at bounding box center [1170, 736] width 163 height 13
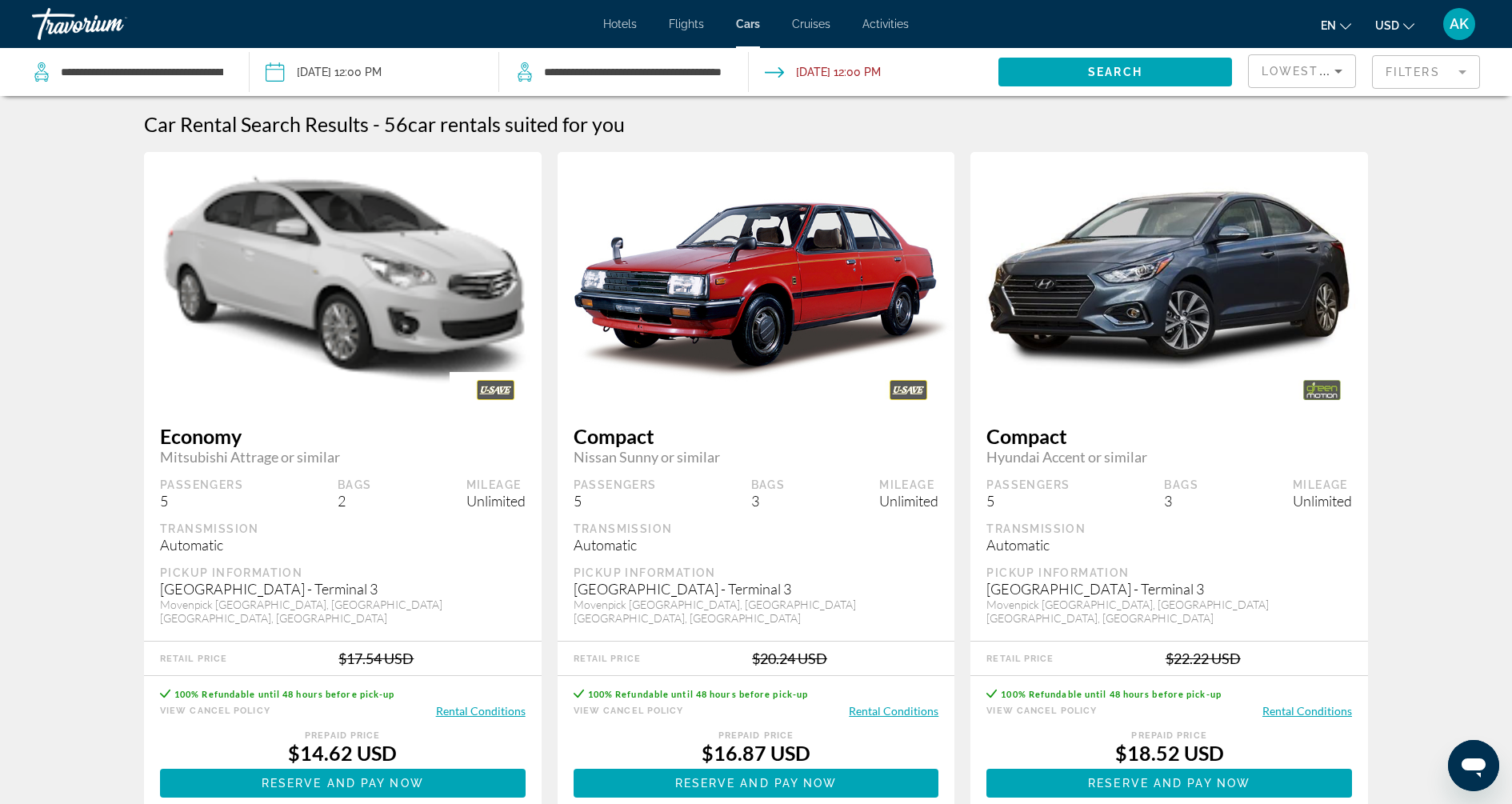
click at [879, 20] on span "Activities" at bounding box center [886, 24] width 46 height 13
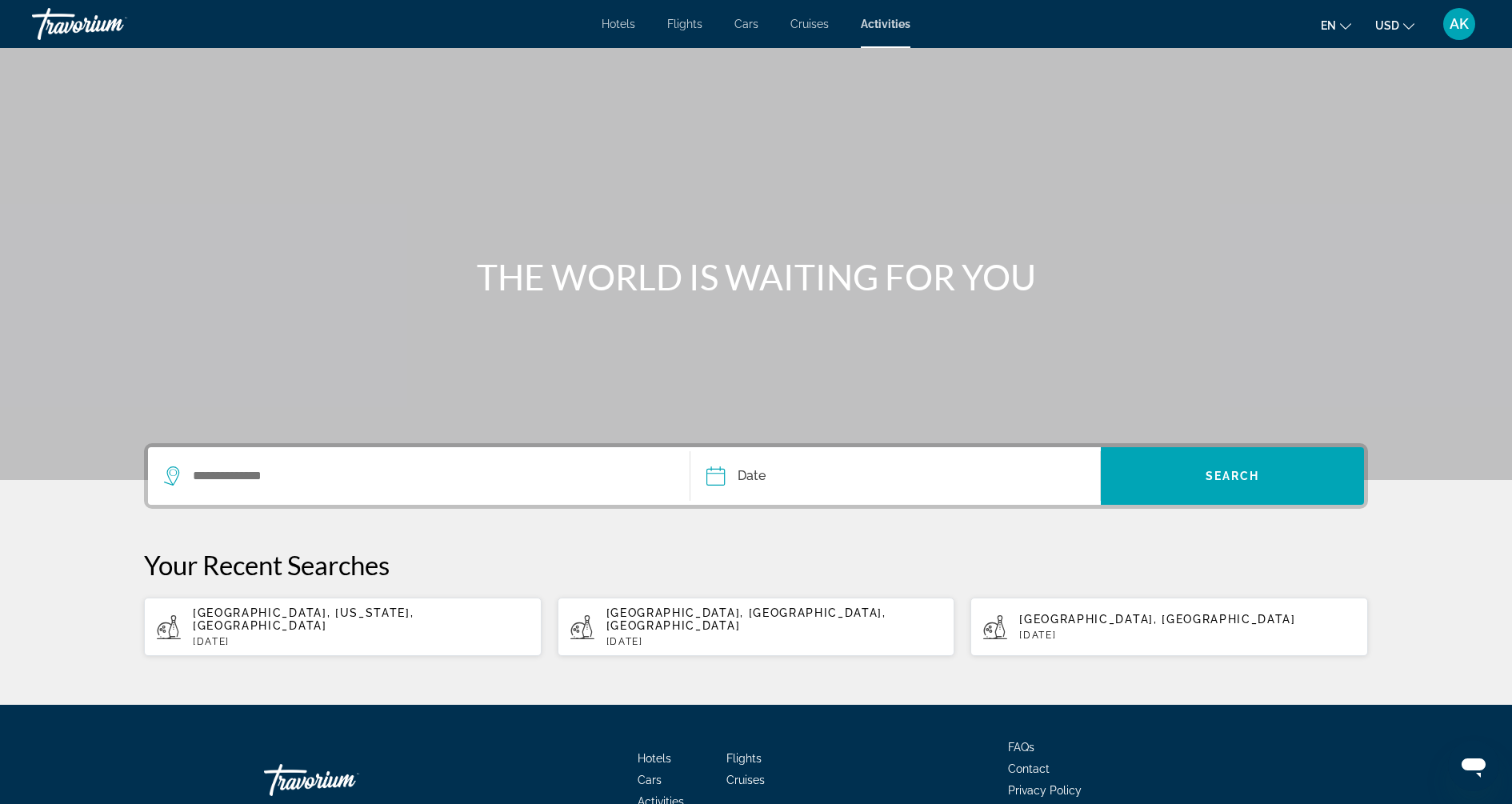
click at [385, 457] on div "Search widget" at bounding box center [418, 476] width 510 height 57
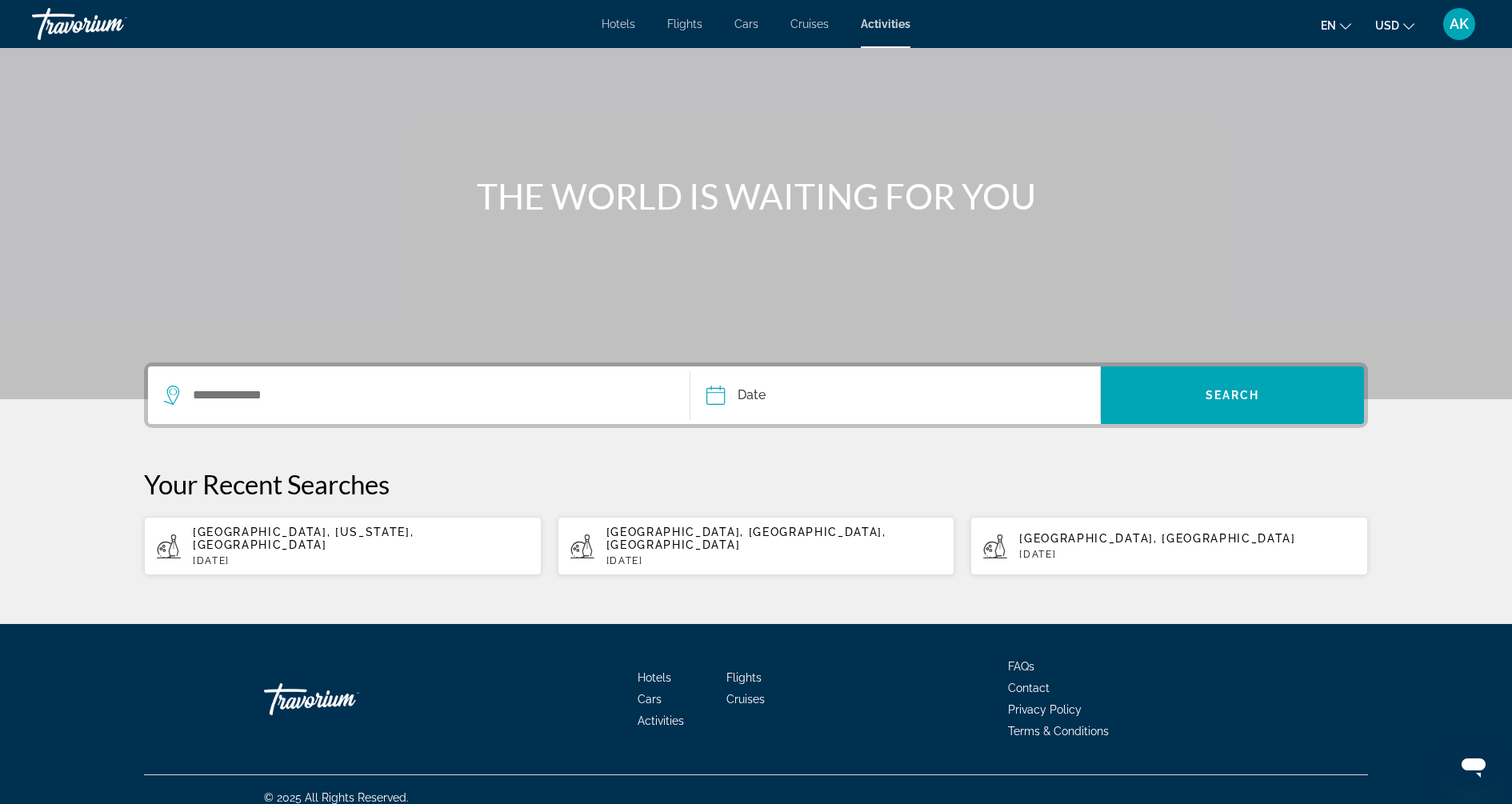
scroll to position [82, 0]
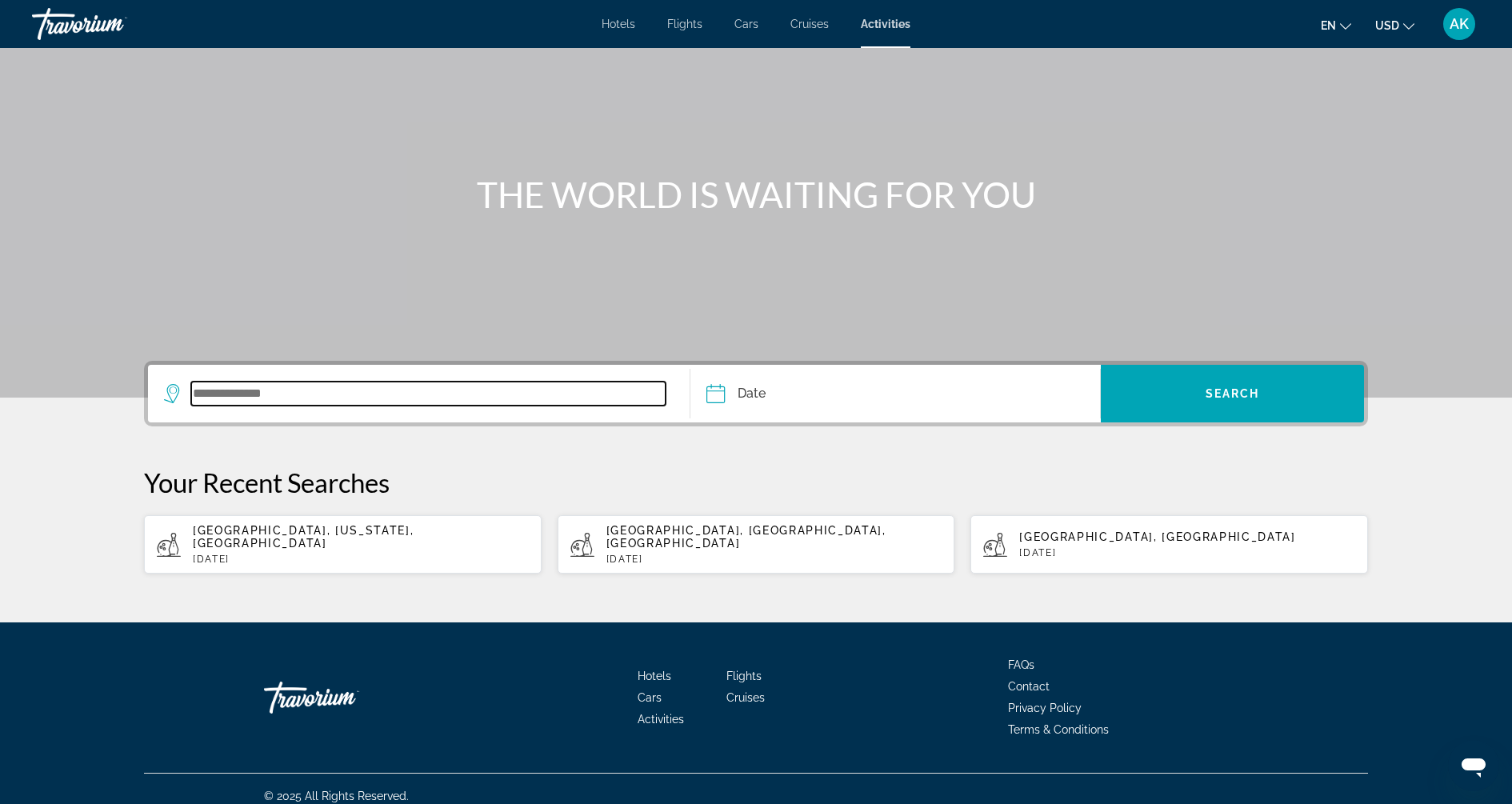
click at [243, 400] on input "Search widget" at bounding box center [428, 394] width 475 height 24
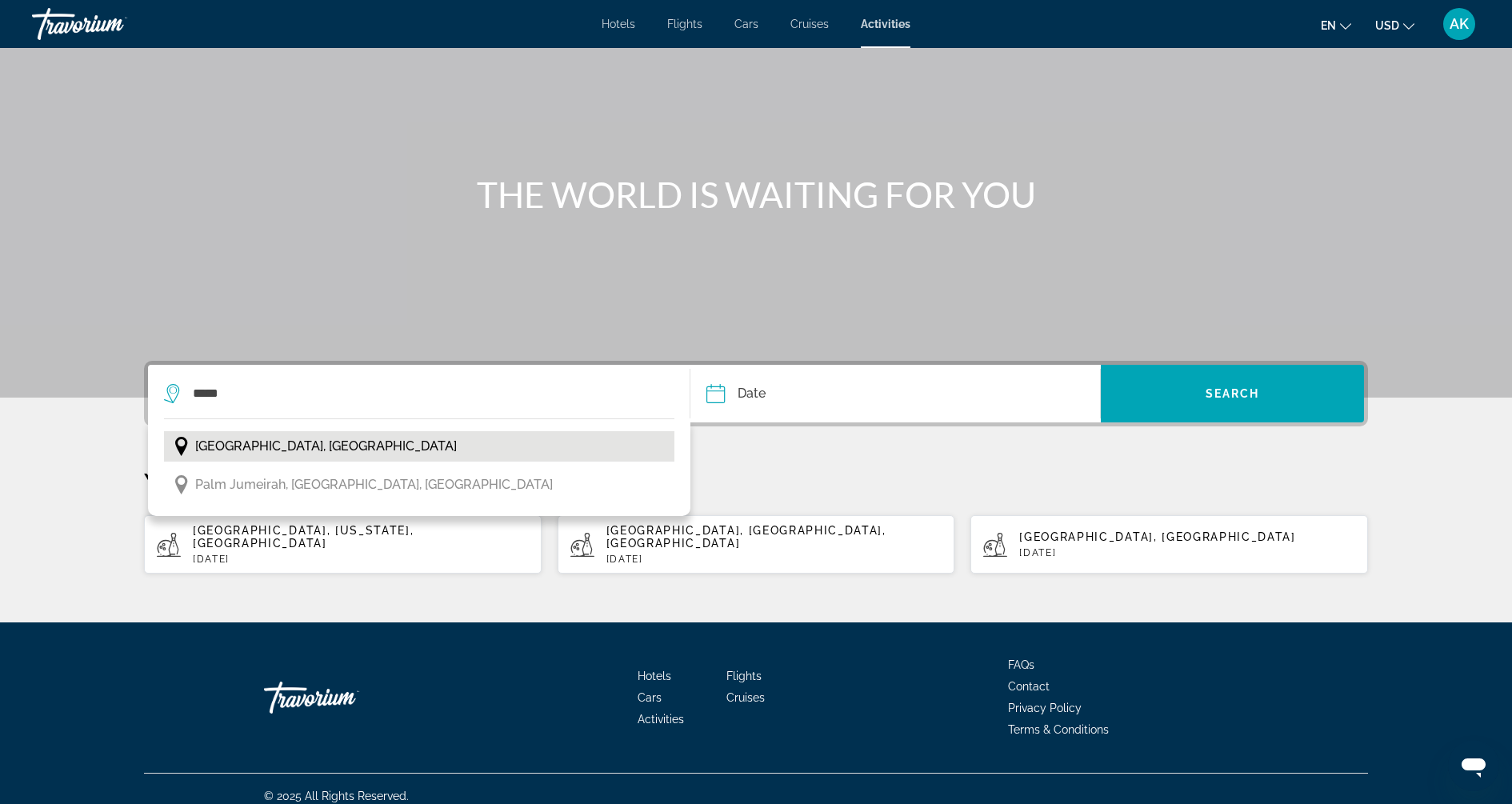
click at [250, 442] on span "Dubai, United Arab Emirates" at bounding box center [325, 446] width 262 height 22
type input "**********"
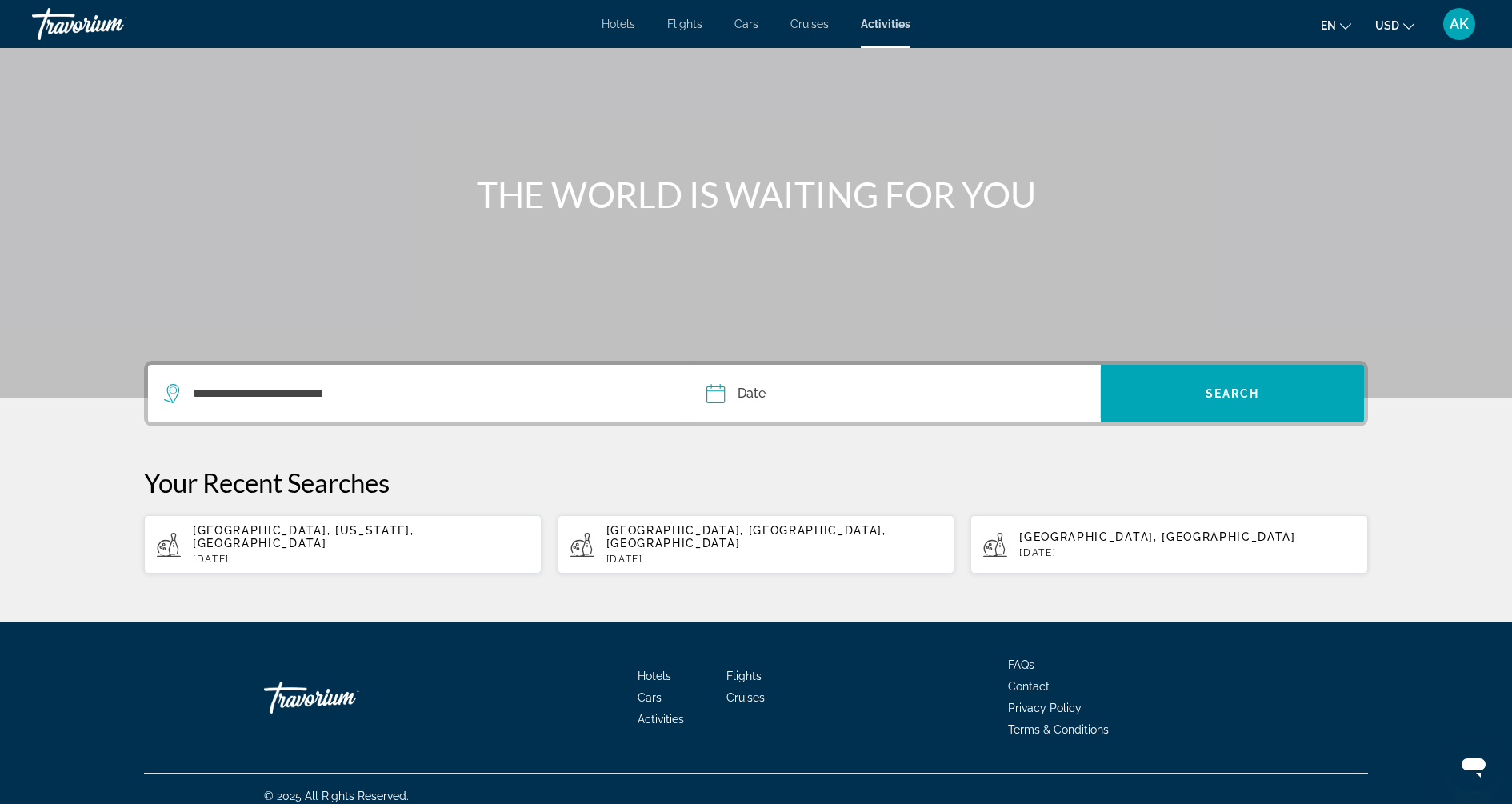
click at [823, 385] on input "Date" at bounding box center [804, 396] width 203 height 63
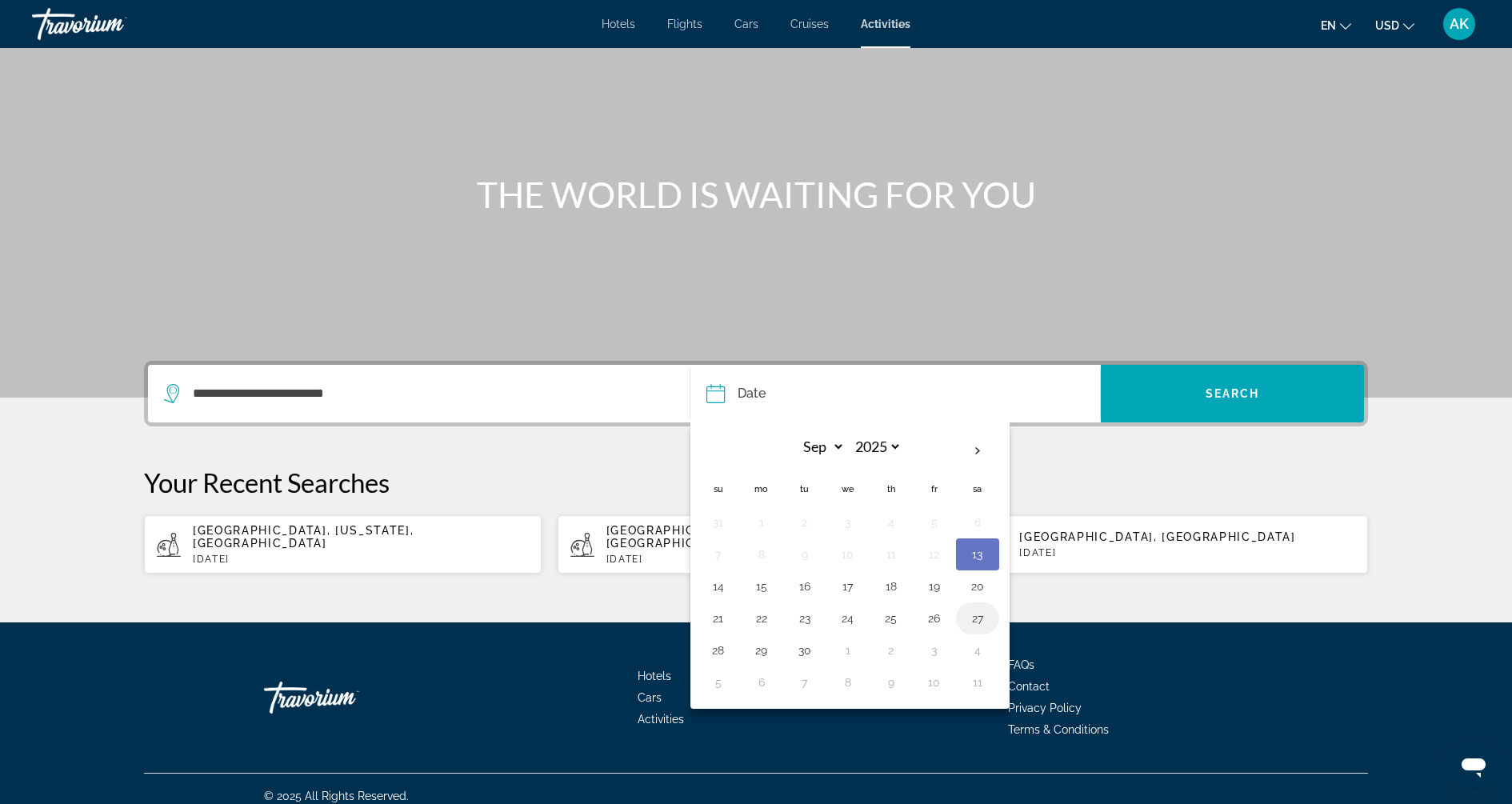
click at [973, 615] on button "27" at bounding box center [977, 618] width 26 height 22
type input "**********"
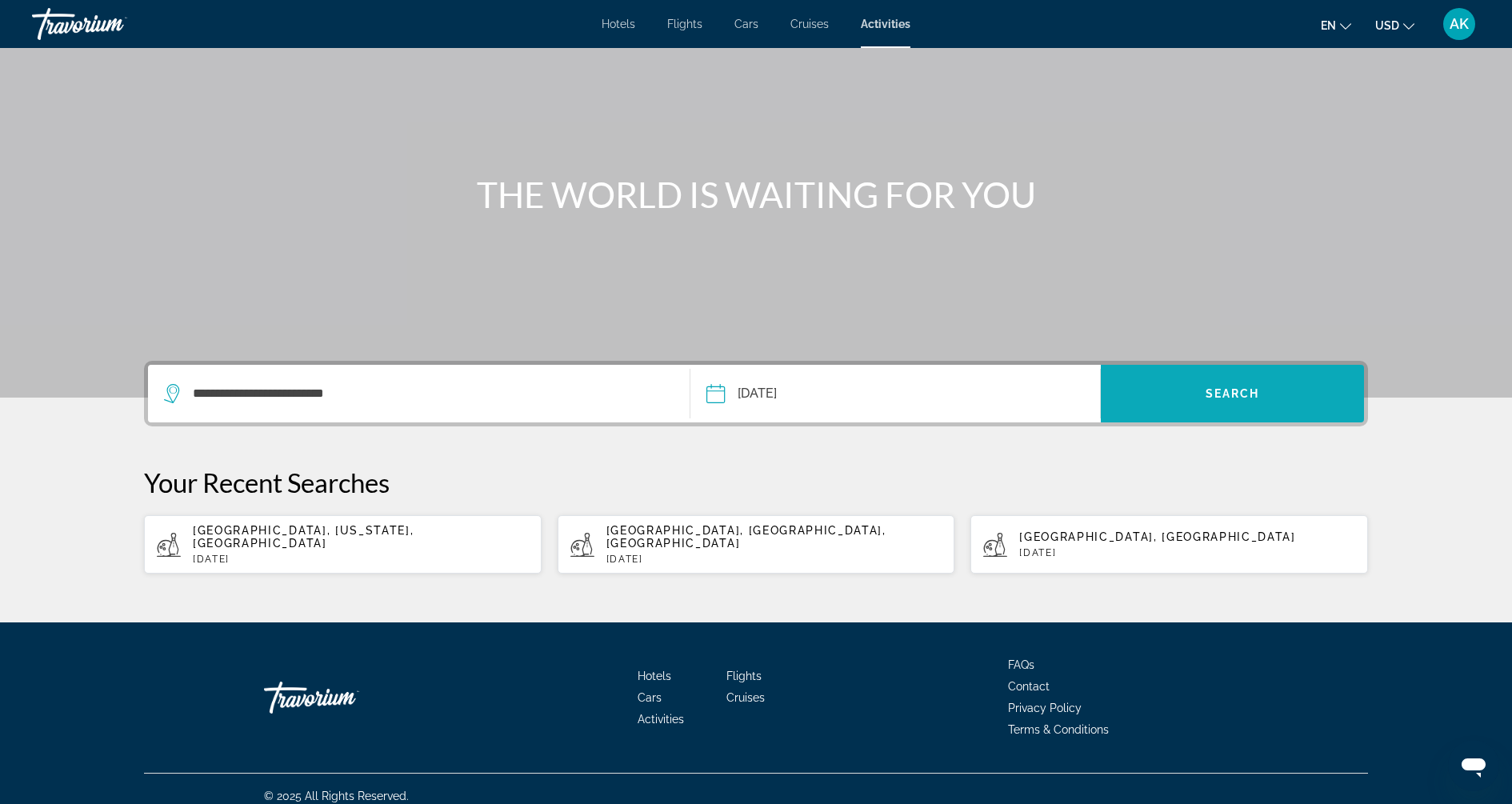
click at [1244, 399] on span "Search" at bounding box center [1233, 394] width 55 height 13
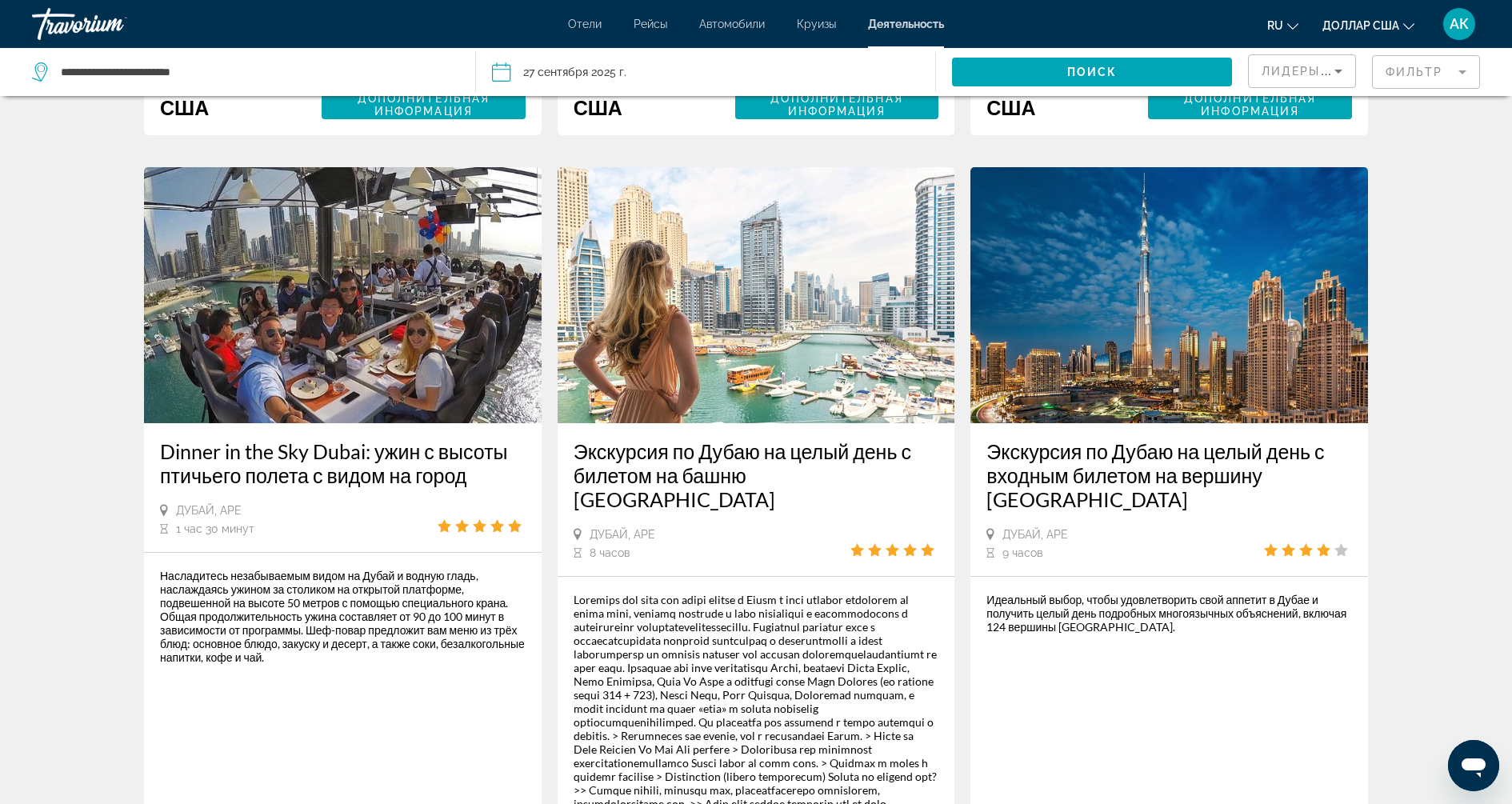
scroll to position [2580, 0]
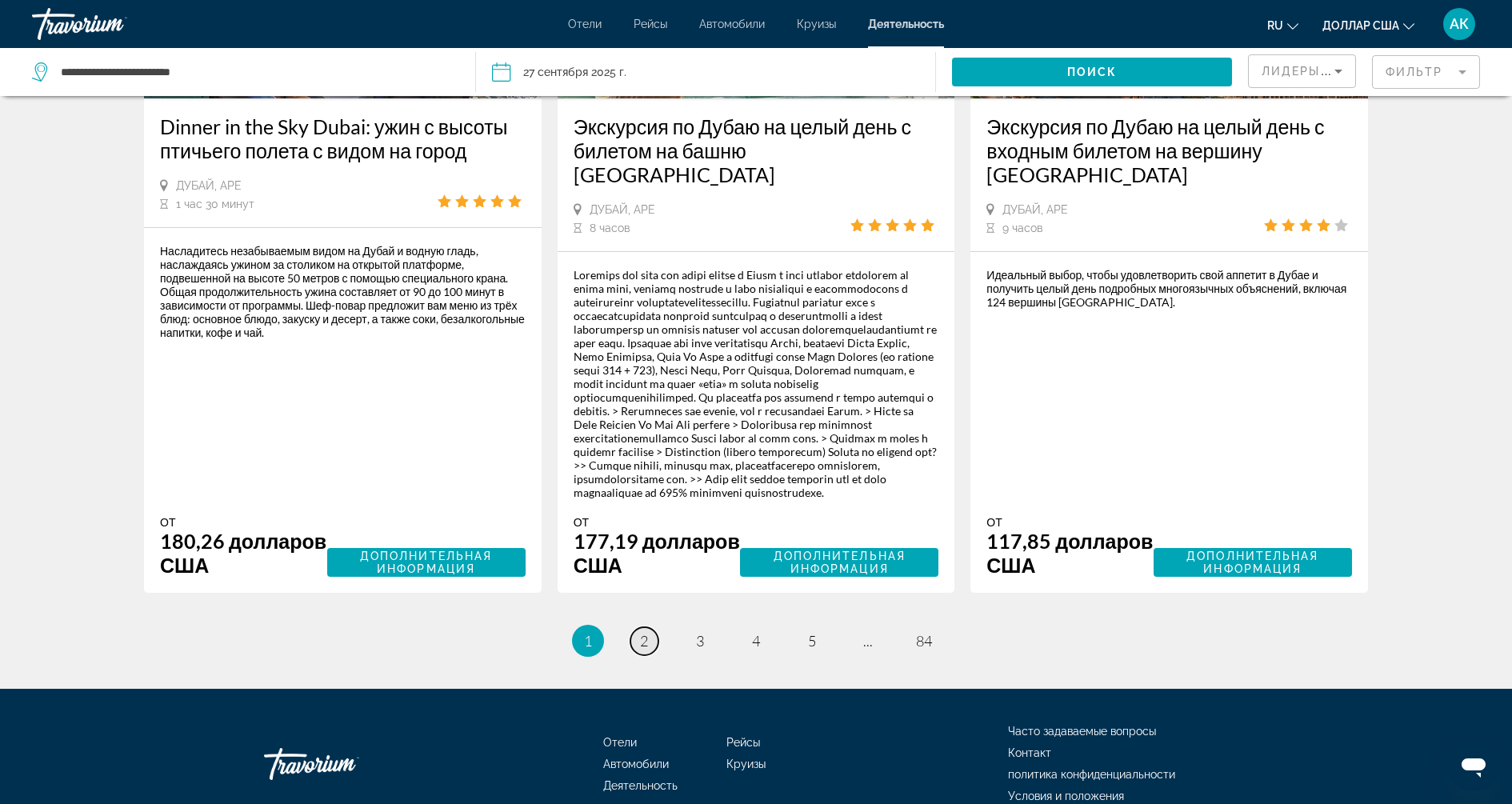
click at [650, 628] on link "страница 2" at bounding box center [644, 641] width 28 height 28
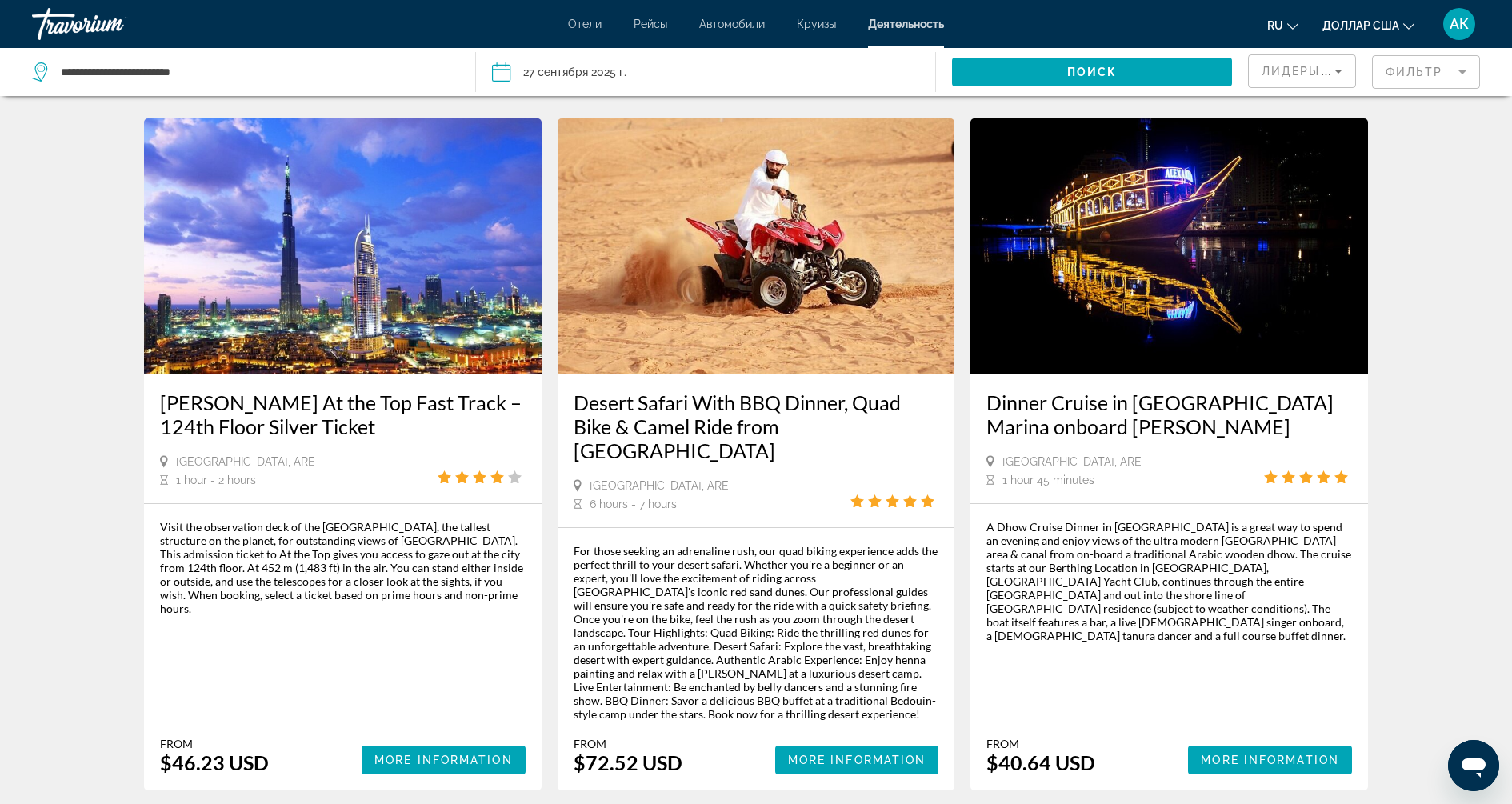
scroll to position [2218, 0]
